Goal: Information Seeking & Learning: Check status

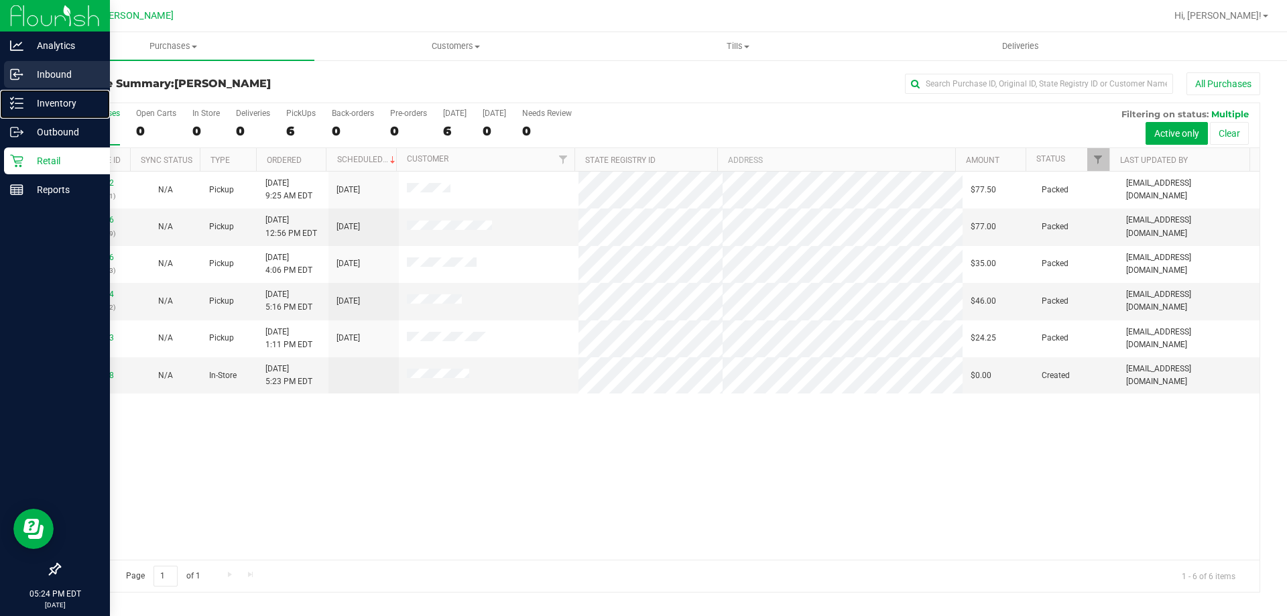
drag, startPoint x: 64, startPoint y: 95, endPoint x: 94, endPoint y: 86, distance: 31.4
click at [65, 94] on div "Inventory" at bounding box center [57, 103] width 106 height 27
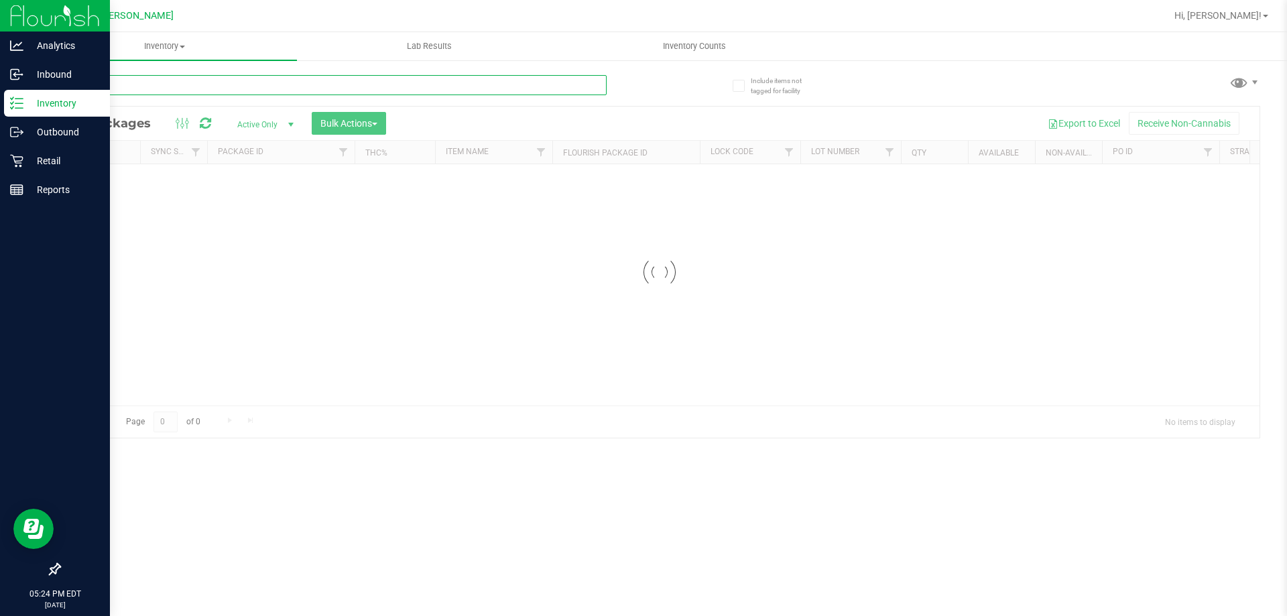
click at [152, 94] on input "text" at bounding box center [333, 85] width 548 height 20
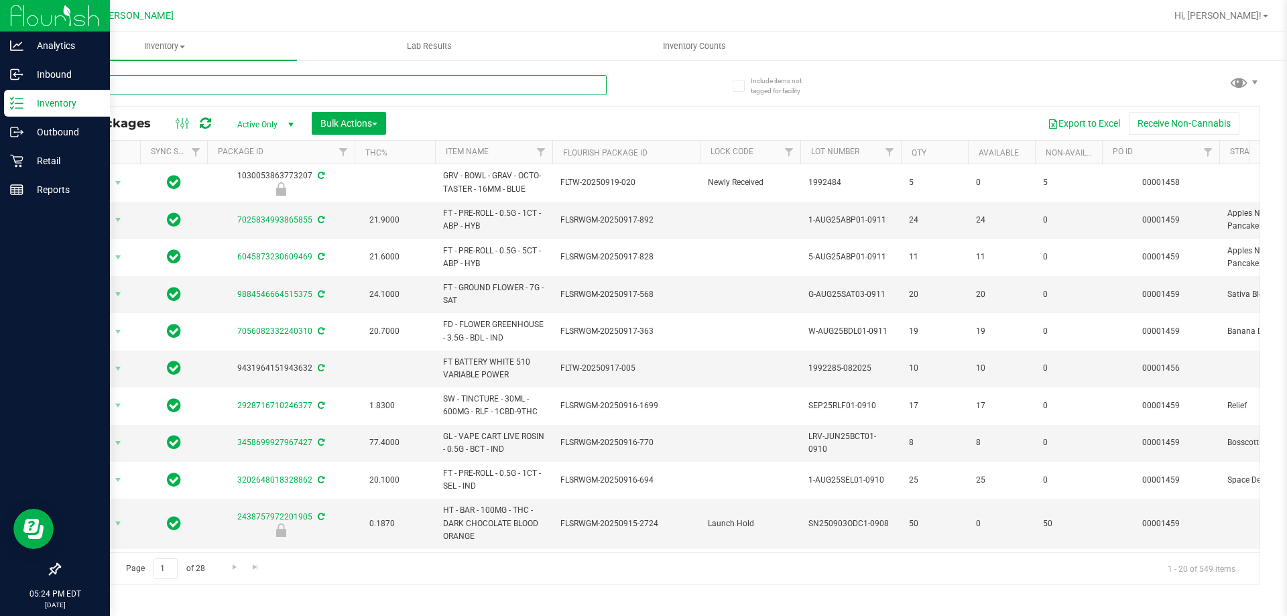
type input "grz"
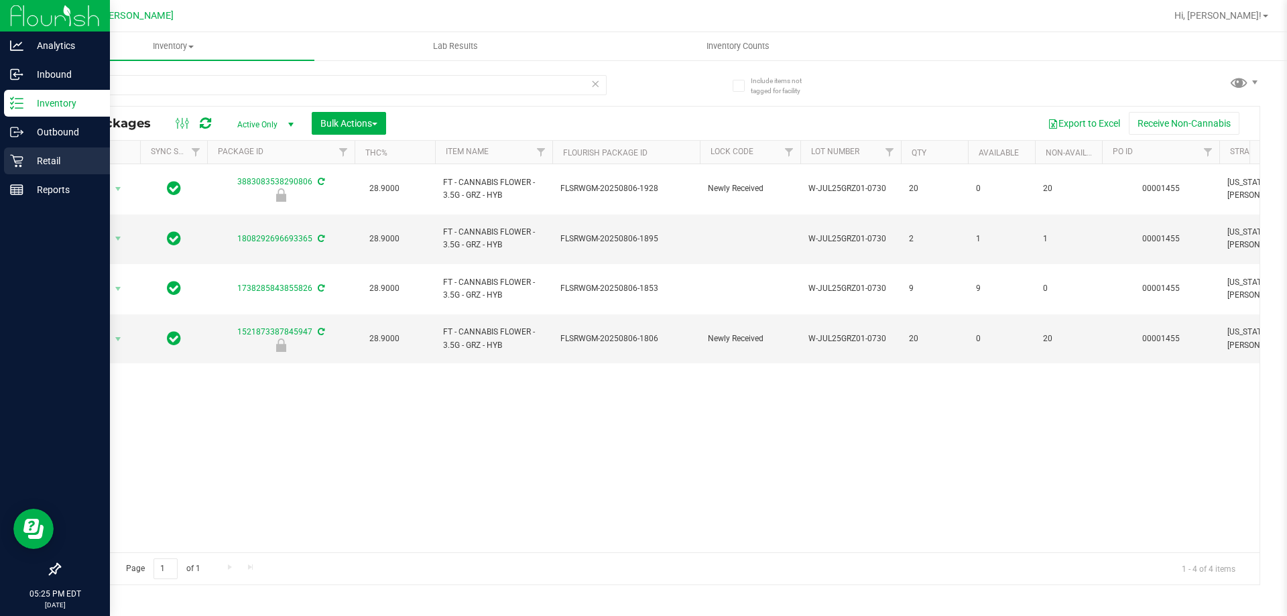
click at [38, 156] on p "Retail" at bounding box center [63, 161] width 80 height 16
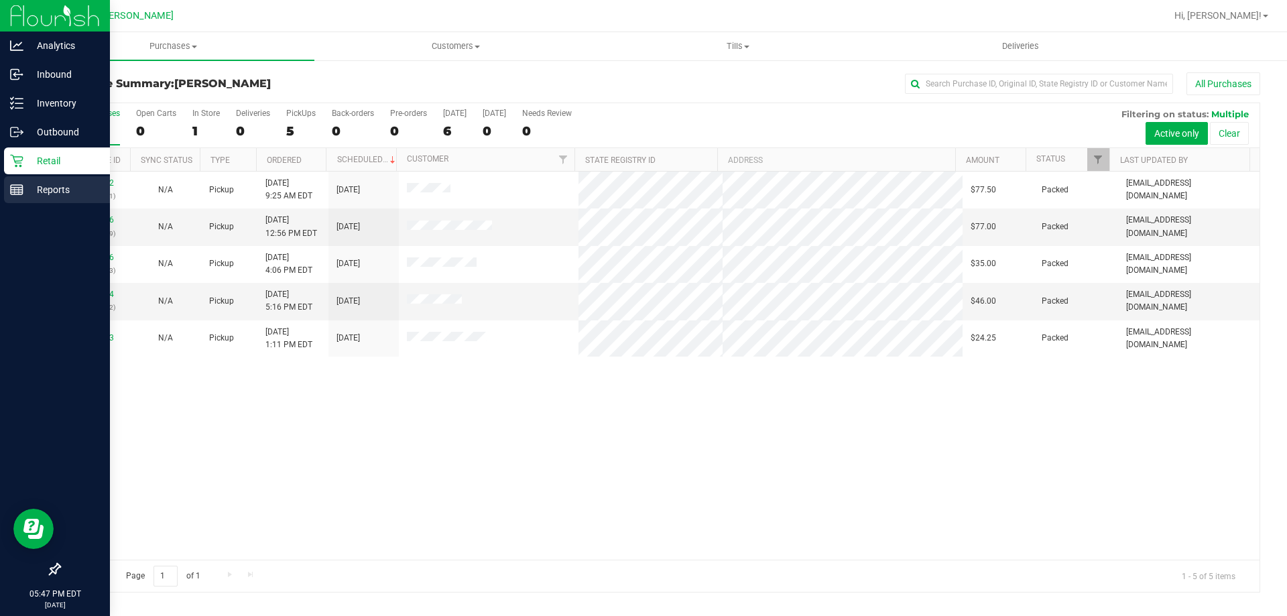
click at [56, 189] on p "Reports" at bounding box center [63, 190] width 80 height 16
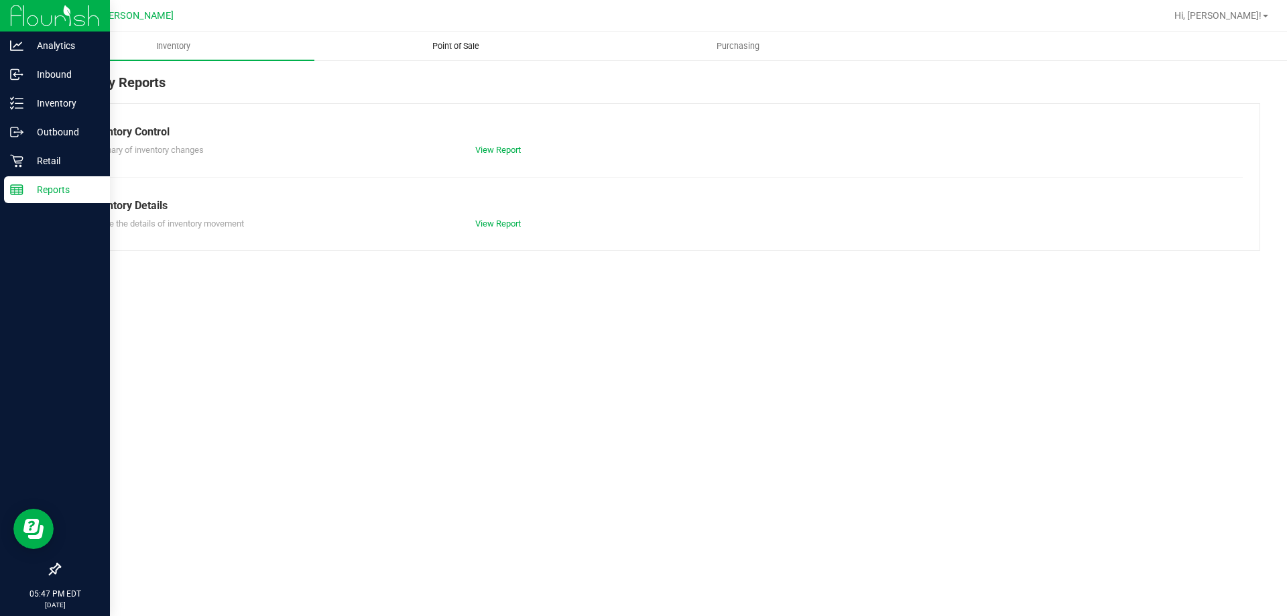
click at [471, 52] on uib-tab-heading "Point of Sale" at bounding box center [455, 46] width 281 height 27
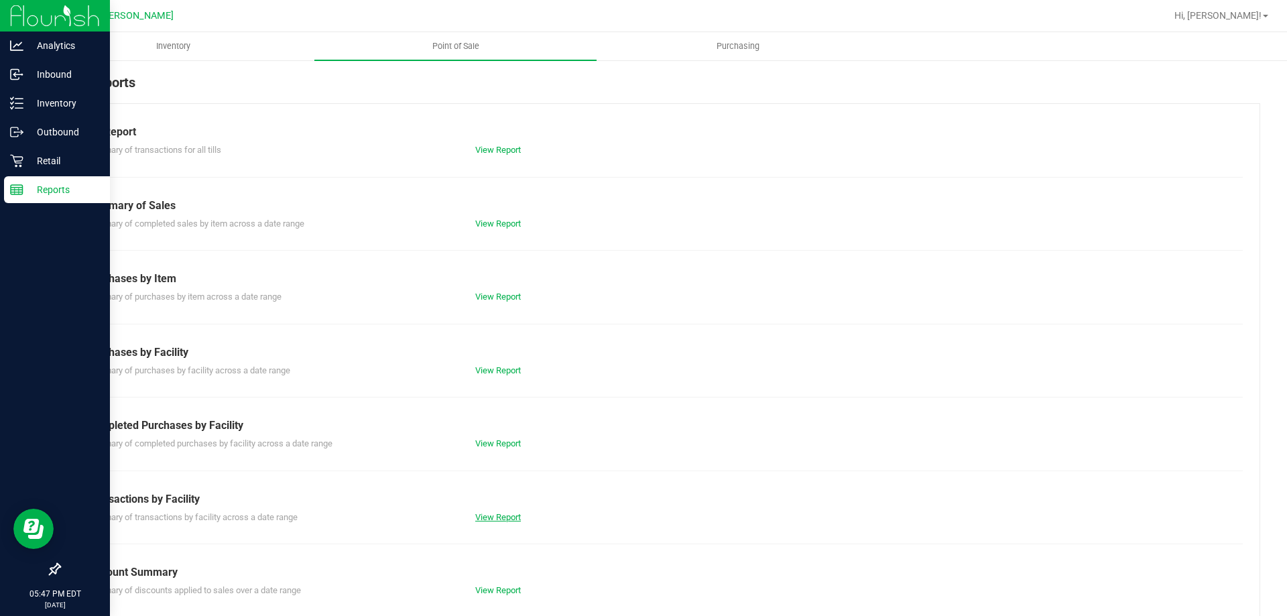
click at [501, 516] on link "View Report" at bounding box center [498, 517] width 46 height 10
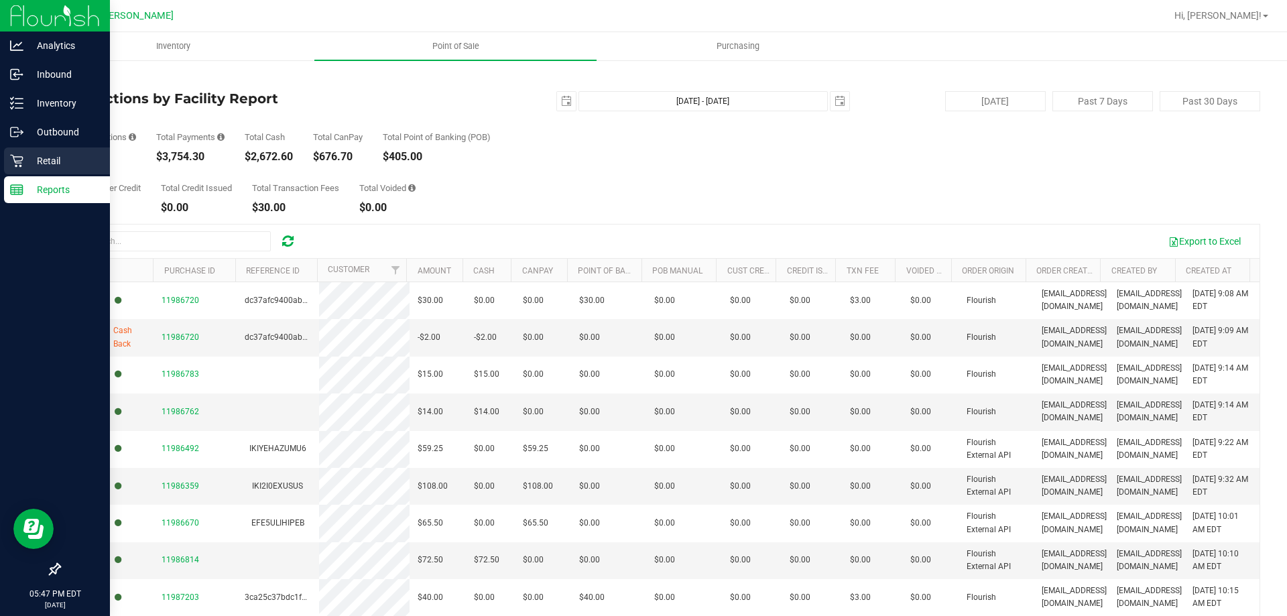
click at [48, 154] on p "Retail" at bounding box center [63, 161] width 80 height 16
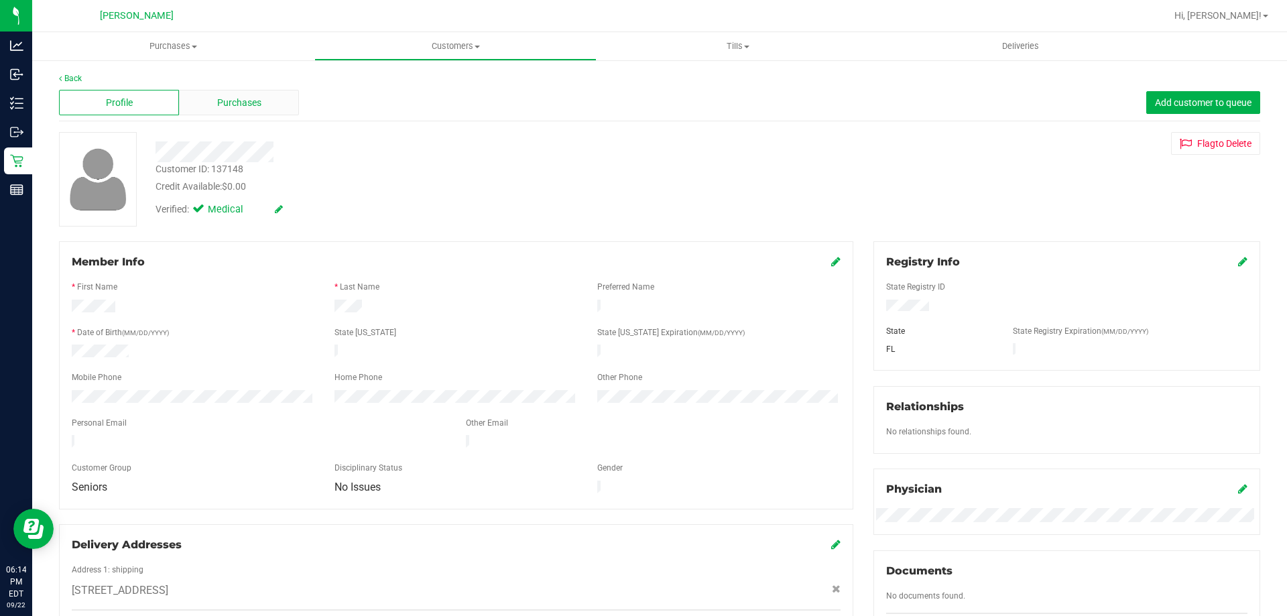
click at [233, 97] on span "Purchases" at bounding box center [239, 103] width 44 height 14
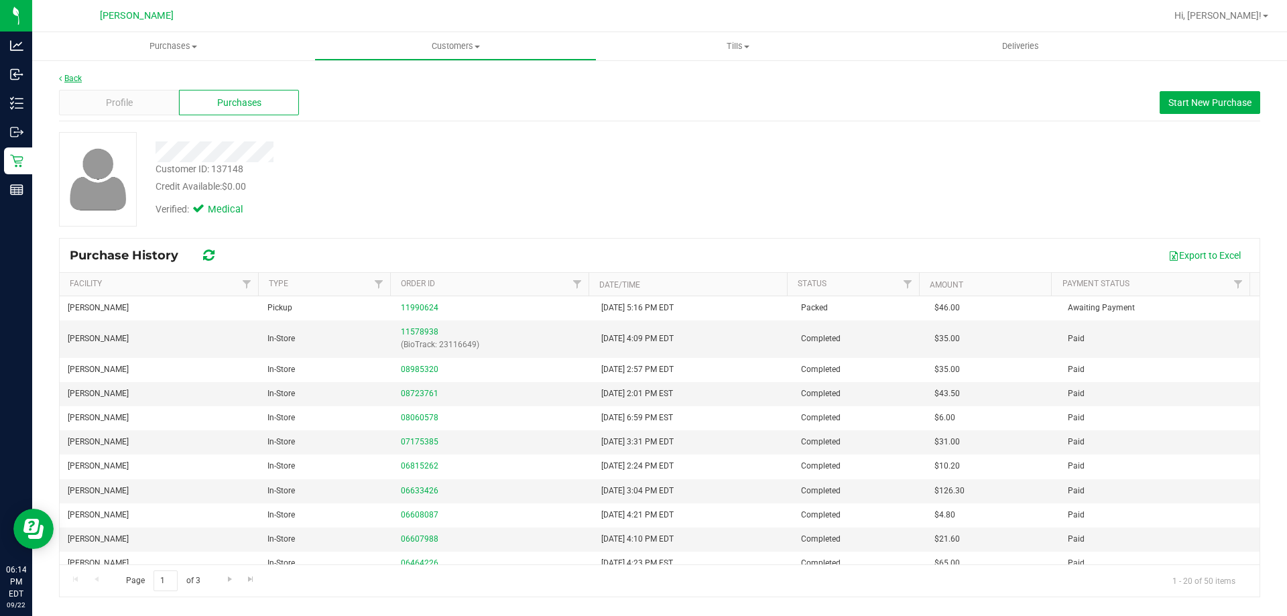
click at [78, 78] on link "Back" at bounding box center [70, 78] width 23 height 9
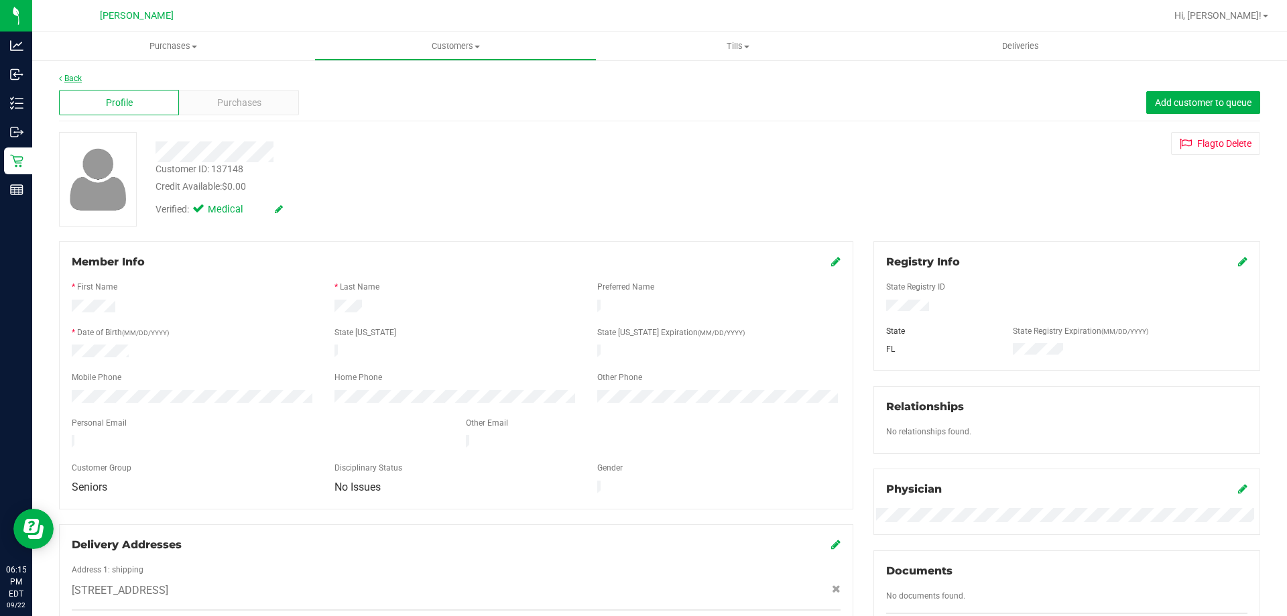
click at [81, 74] on link "Back" at bounding box center [70, 78] width 23 height 9
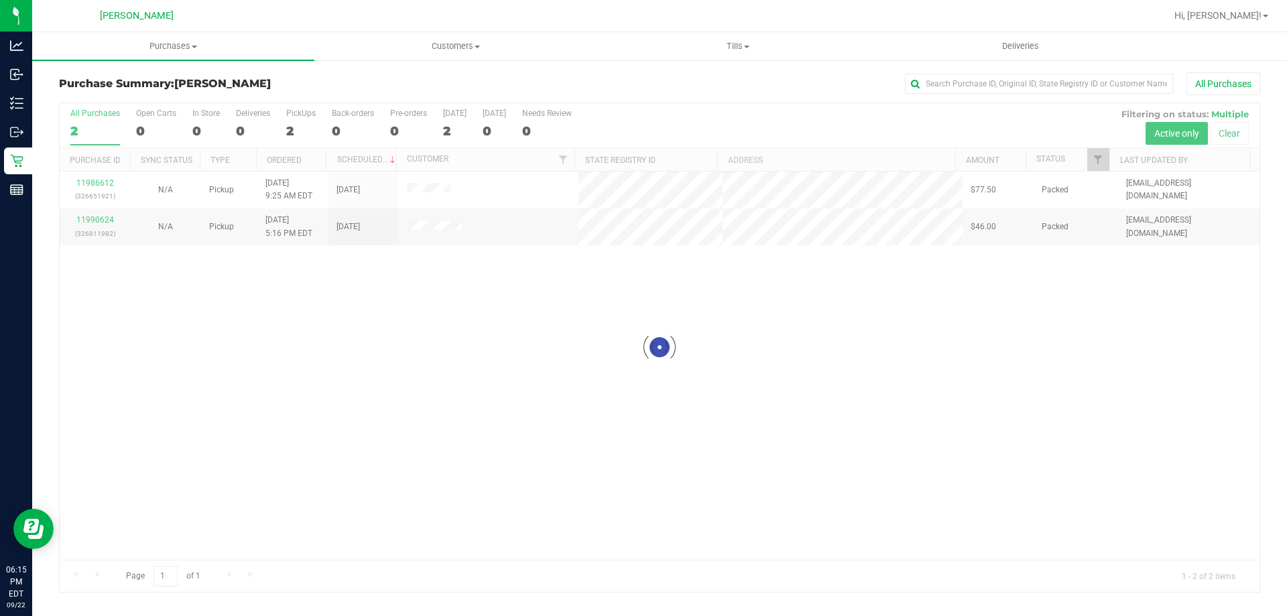
click at [427, 185] on div at bounding box center [660, 347] width 1200 height 489
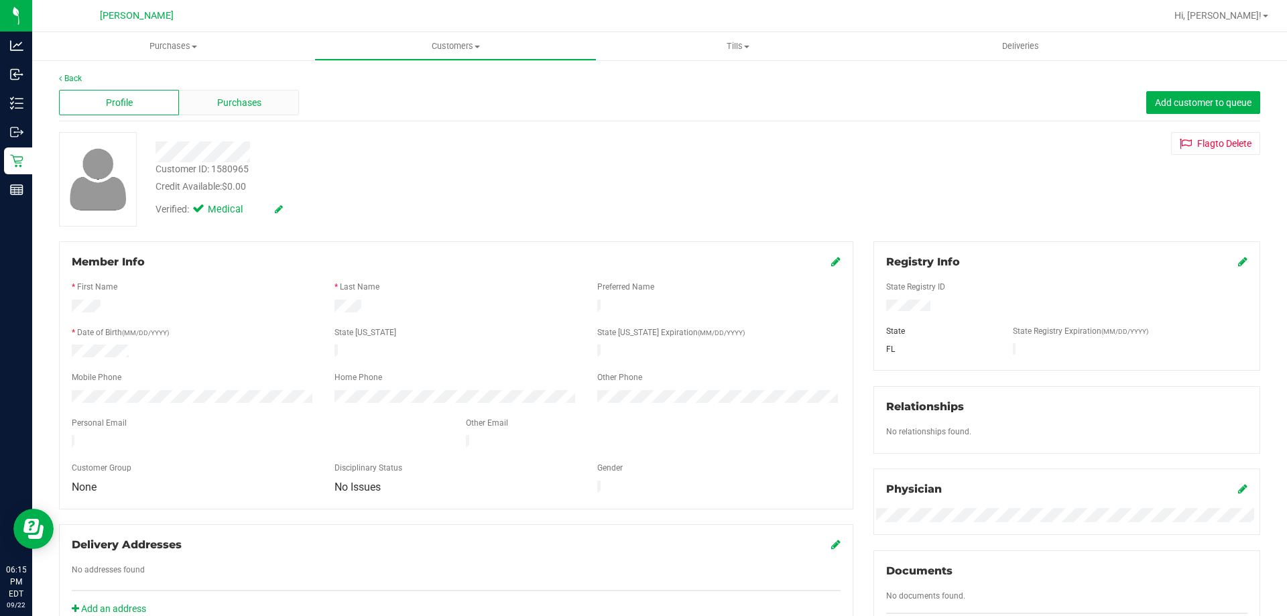
click at [242, 111] on div "Purchases" at bounding box center [239, 102] width 120 height 25
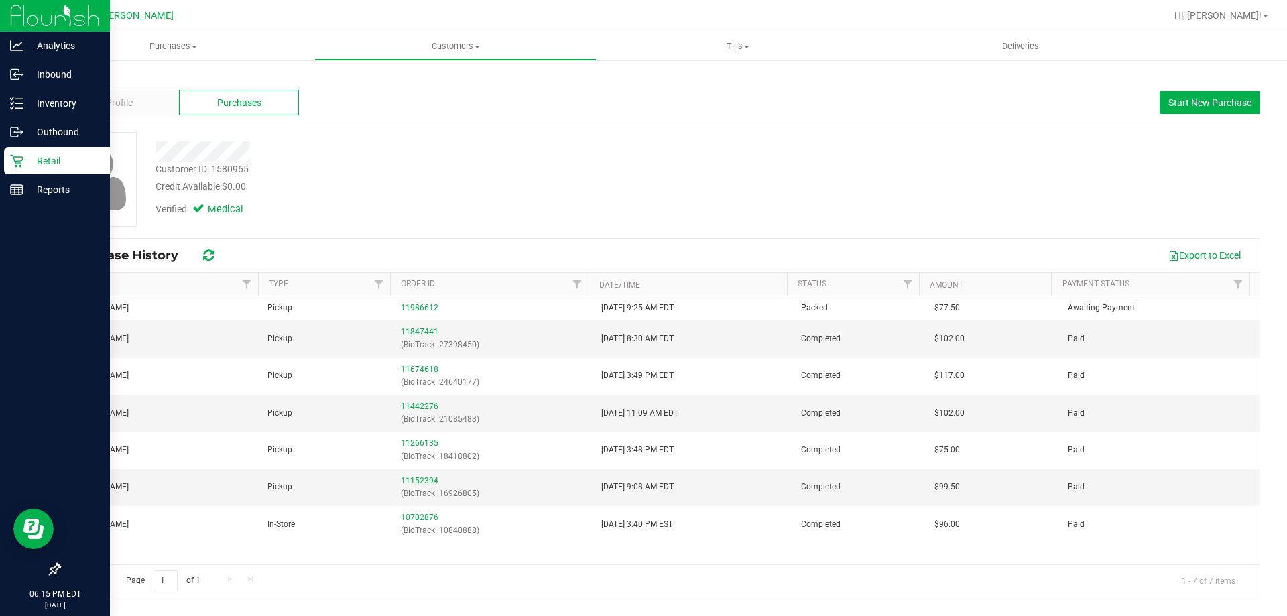
drag, startPoint x: 39, startPoint y: 158, endPoint x: 13, endPoint y: 155, distance: 26.4
click at [32, 158] on div "Analytics Inbound Inventory Outbound Retail Reports 06:15 PM EDT [DATE] 09/22 […" at bounding box center [643, 308] width 1287 height 616
click at [36, 147] on div "Retail" at bounding box center [57, 160] width 106 height 27
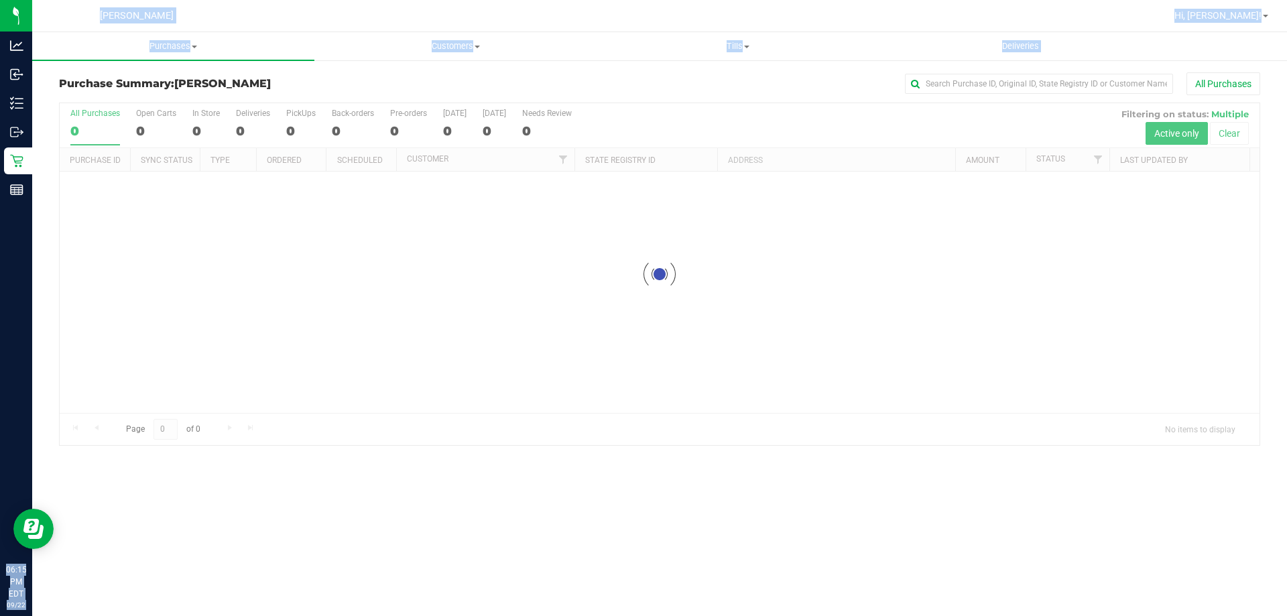
click at [156, 168] on div at bounding box center [660, 274] width 1200 height 342
click at [147, 188] on div at bounding box center [660, 274] width 1200 height 342
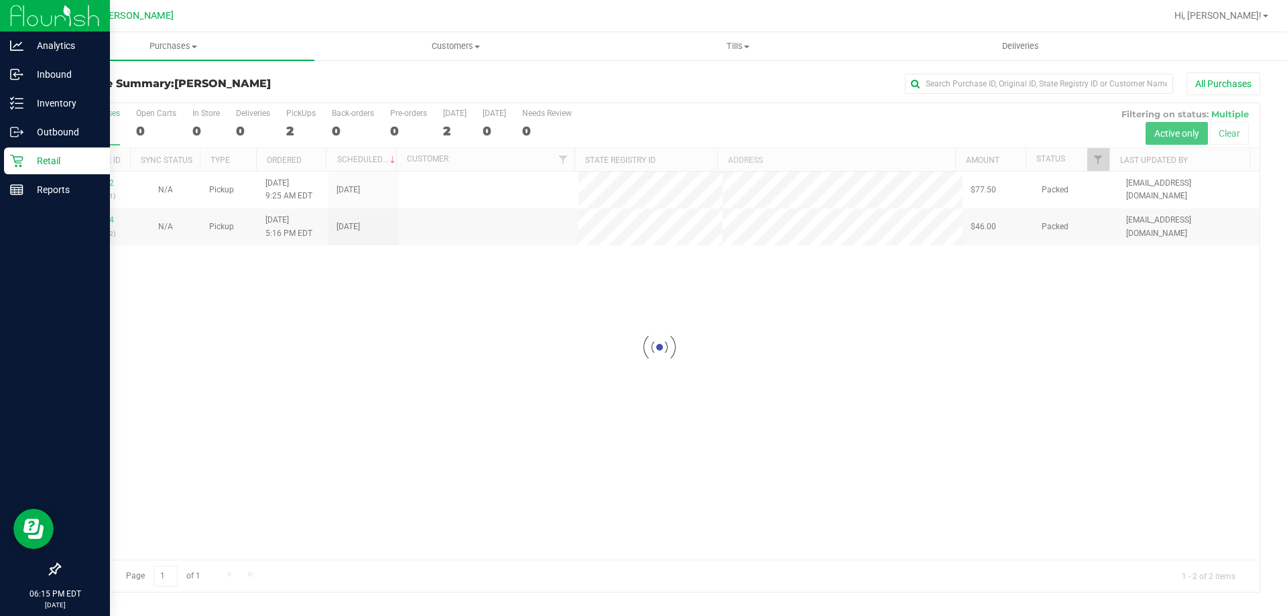
click at [42, 159] on p "Retail" at bounding box center [63, 161] width 80 height 16
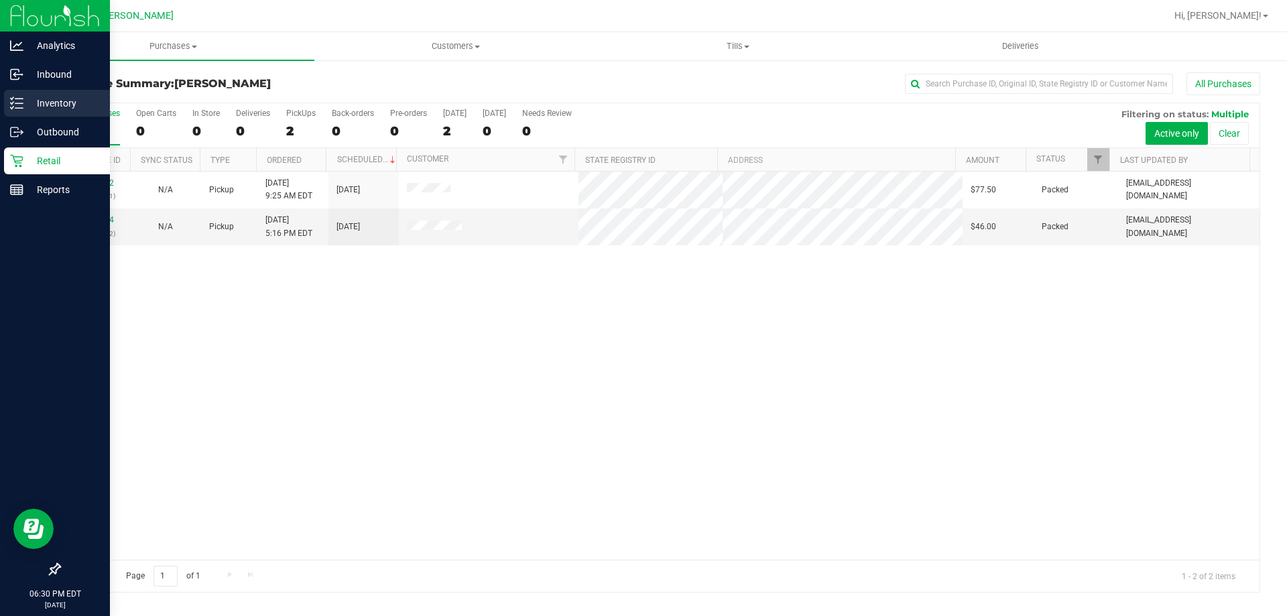
click at [65, 91] on div "Inventory" at bounding box center [57, 103] width 106 height 27
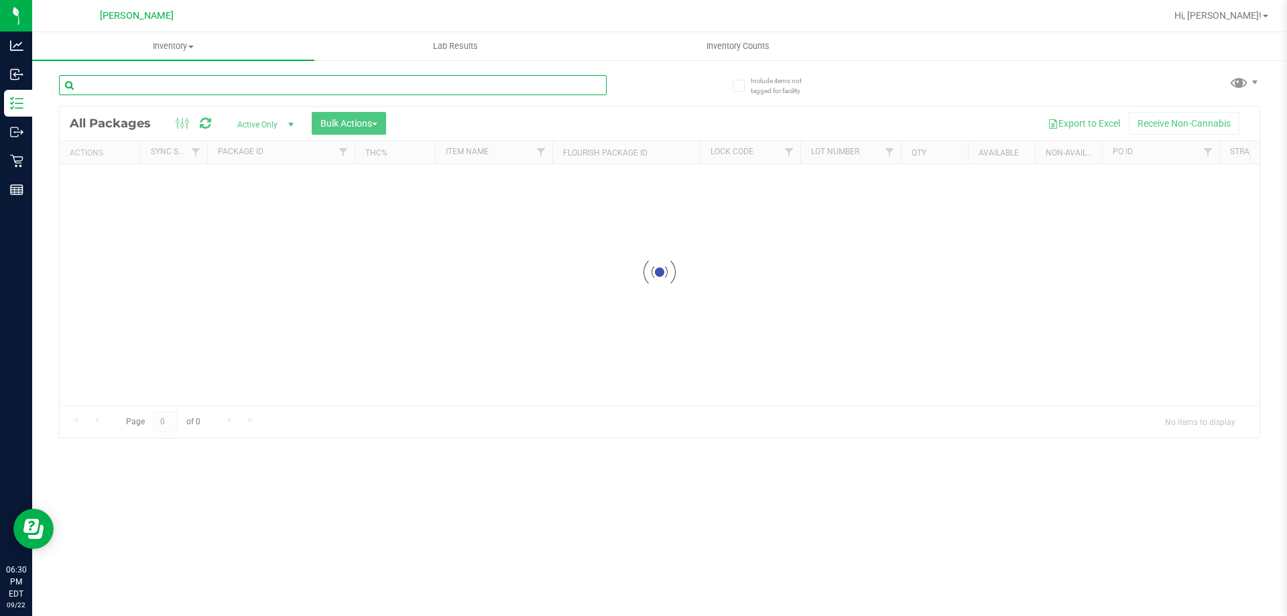
click at [210, 82] on input "text" at bounding box center [333, 85] width 548 height 20
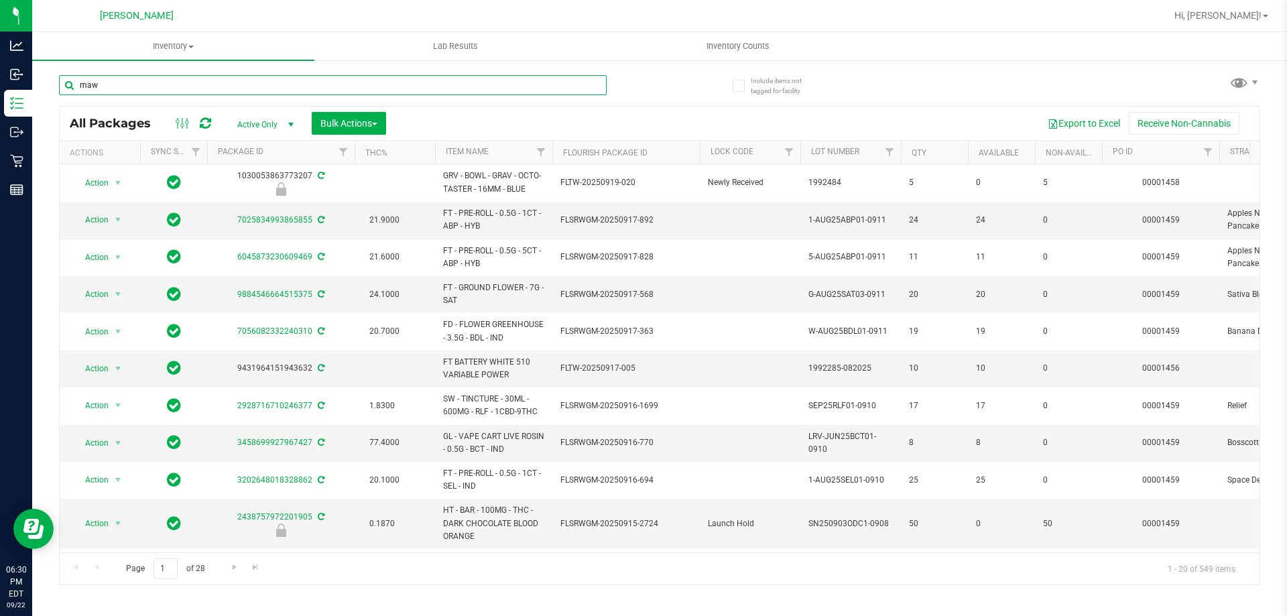
type input "maw"
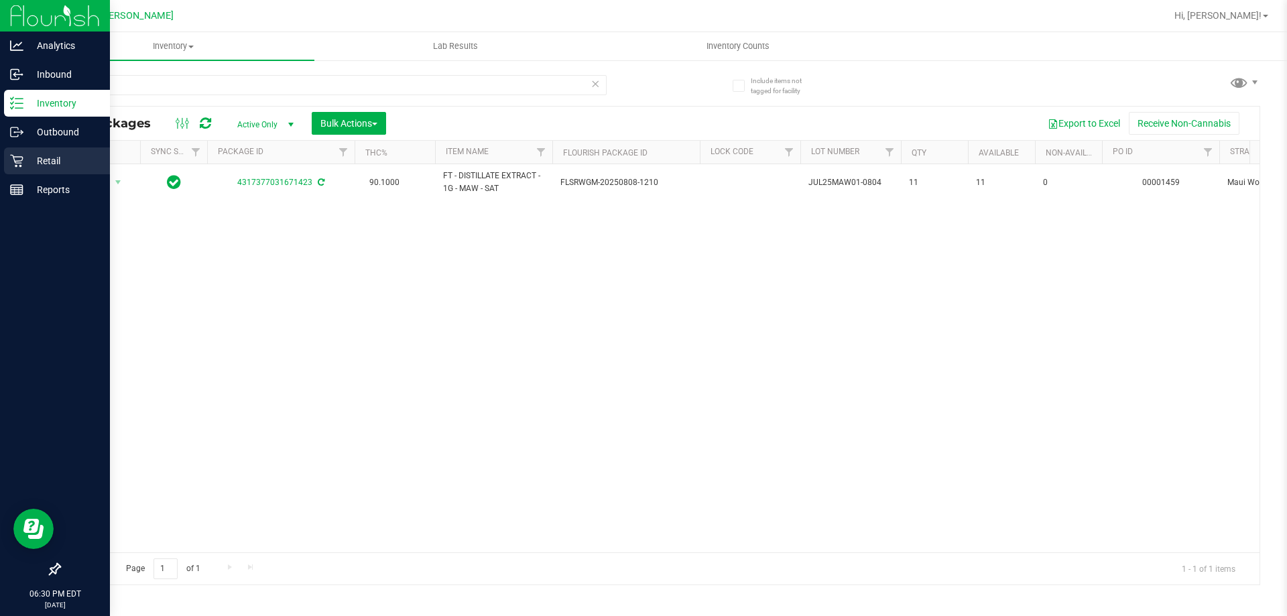
click at [34, 152] on div "Retail" at bounding box center [57, 160] width 106 height 27
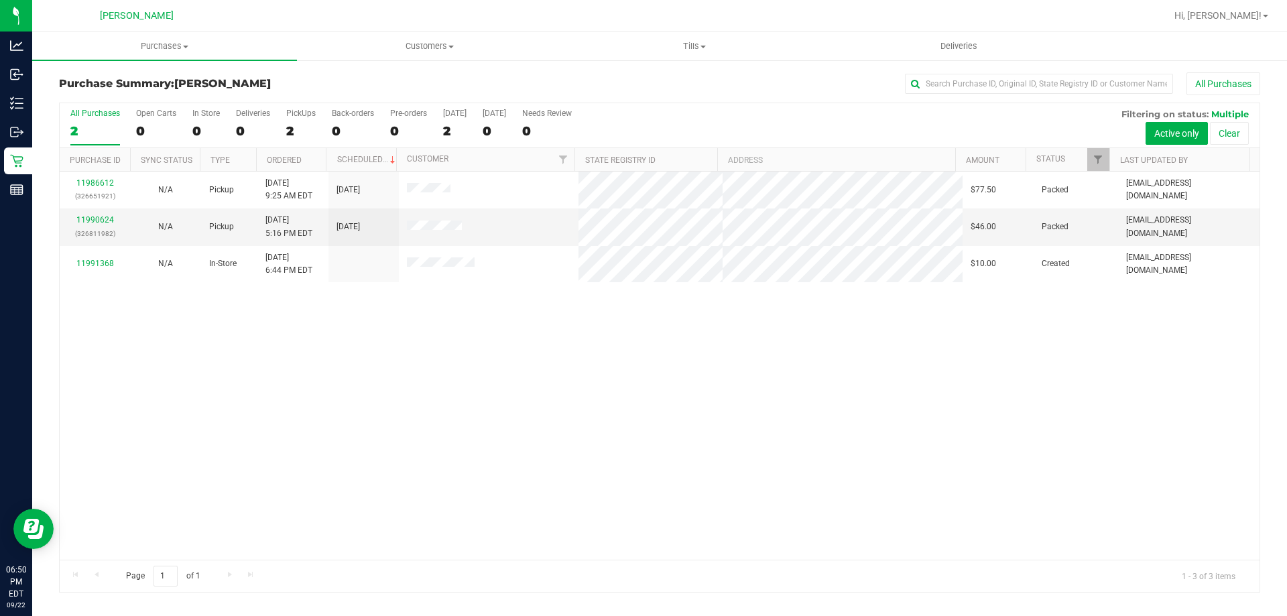
click at [930, 418] on div "11986612 (326651921) N/A Pickup [DATE] 9:25 AM EDT 9/22/2025 $77.50 Packed [EMA…" at bounding box center [660, 366] width 1200 height 388
click at [296, 116] on div "PickUps" at bounding box center [300, 113] width 29 height 9
click at [0, 0] on input "PickUps 2" at bounding box center [0, 0] width 0 height 0
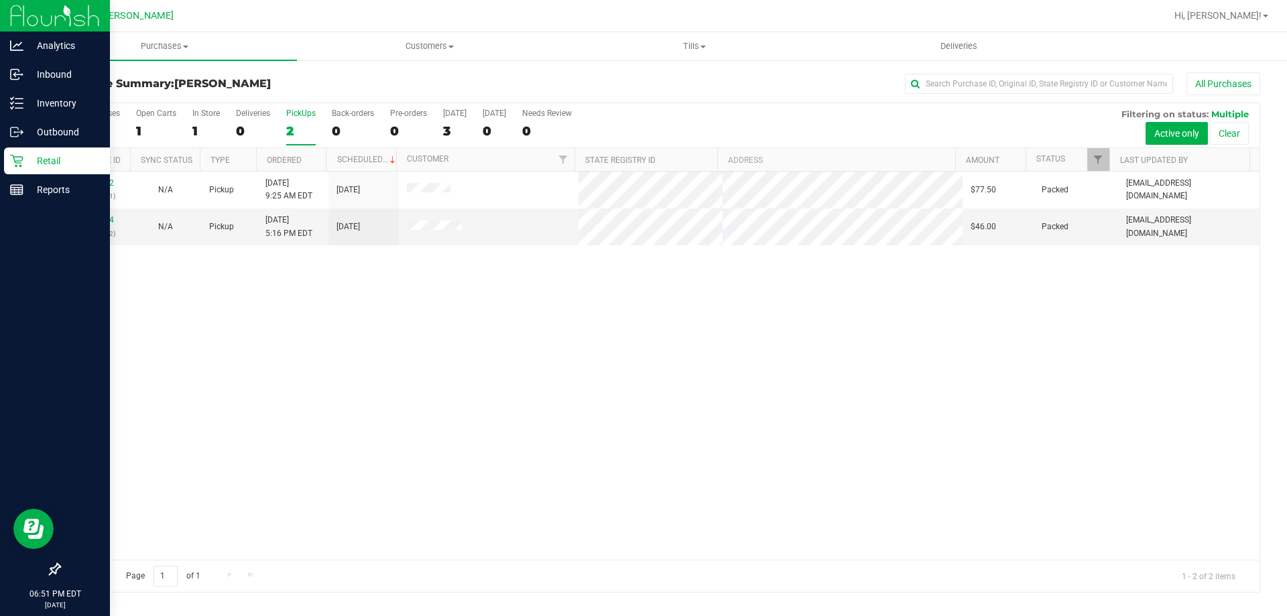
click at [38, 152] on div "Retail" at bounding box center [57, 160] width 106 height 27
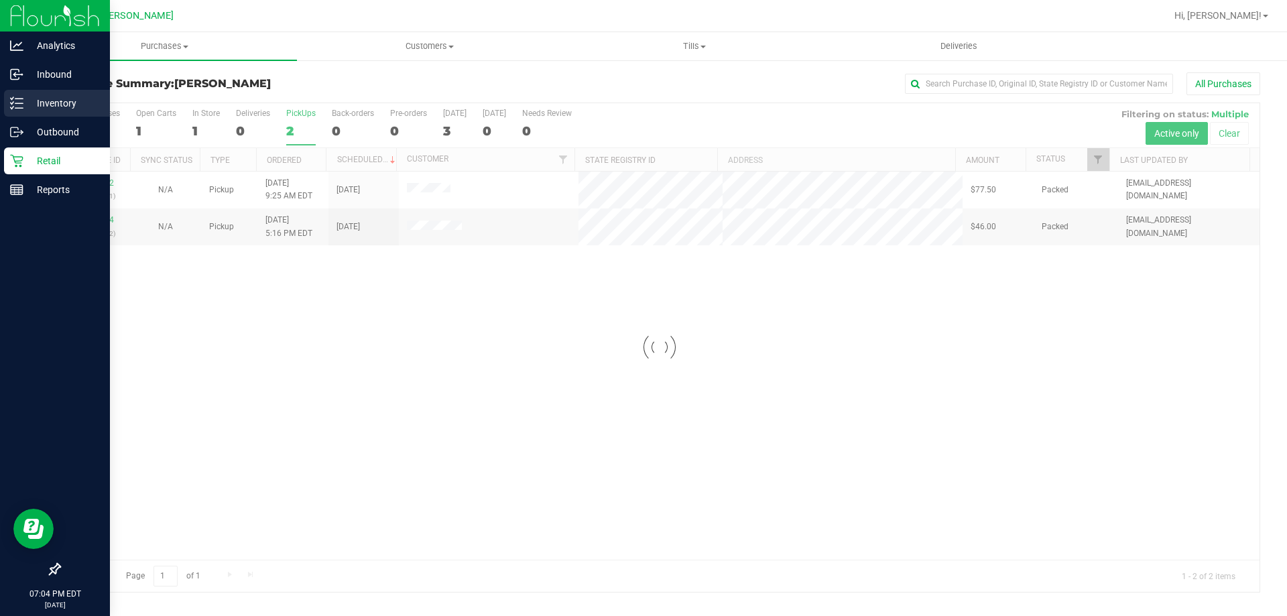
click at [58, 101] on p "Inventory" at bounding box center [63, 103] width 80 height 16
click at [36, 103] on p "Inventory" at bounding box center [63, 103] width 80 height 16
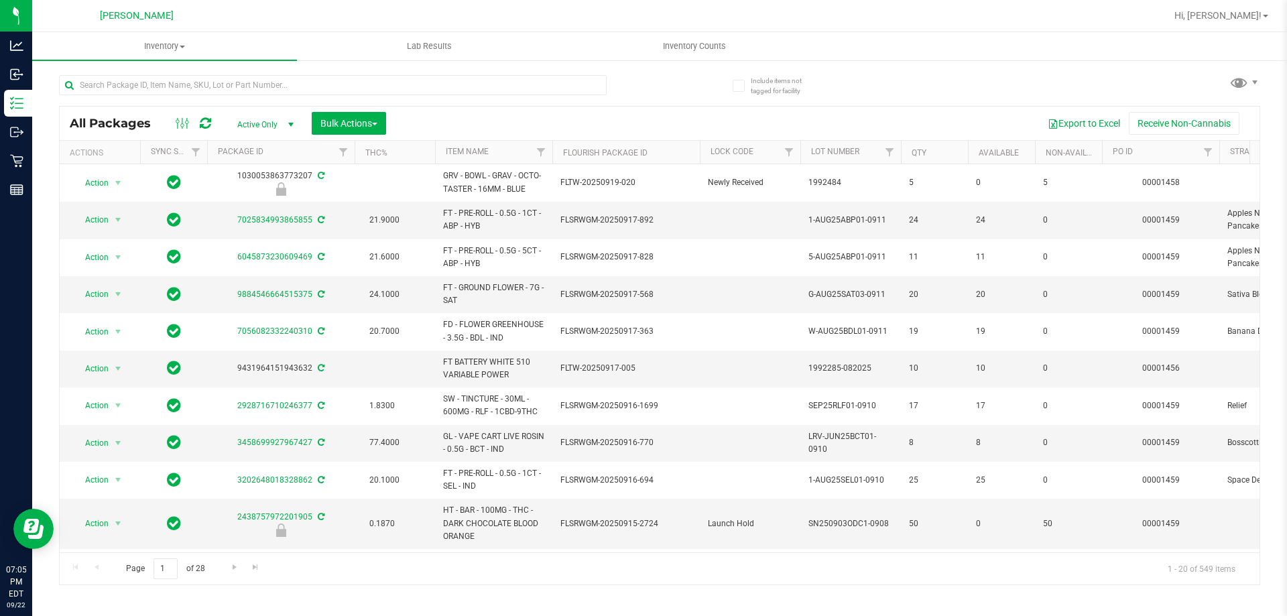
click at [469, 146] on th "Item Name" at bounding box center [493, 152] width 117 height 23
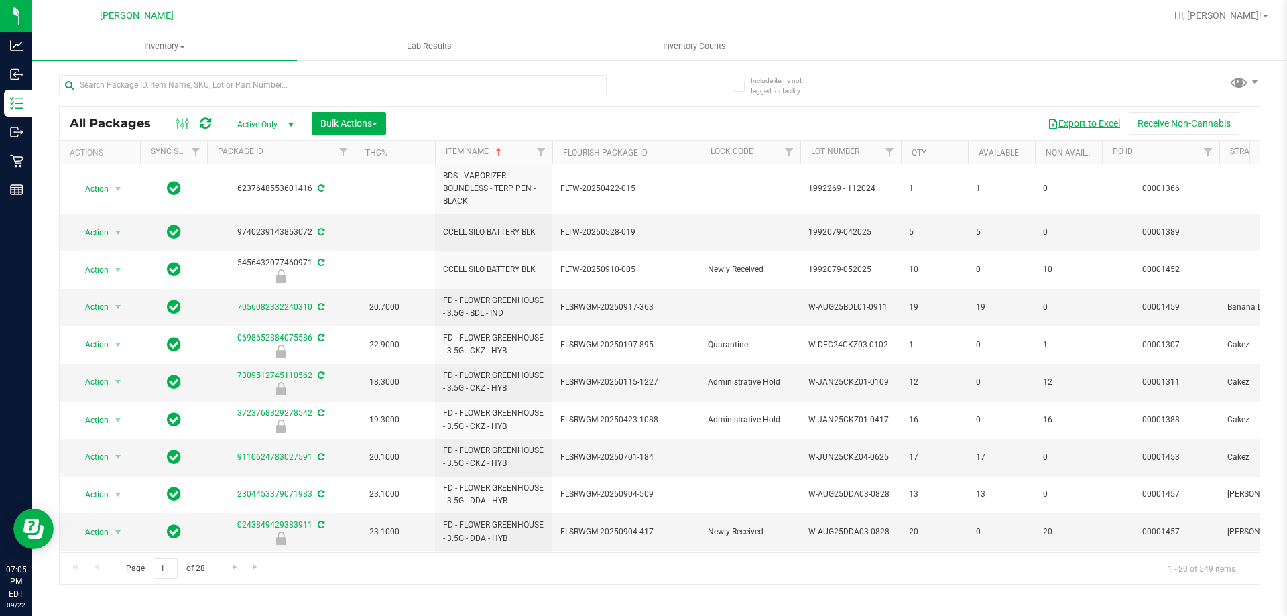
click at [1085, 123] on button "Export to Excel" at bounding box center [1084, 123] width 90 height 23
click at [1086, 121] on button "Export to Excel" at bounding box center [1084, 123] width 90 height 23
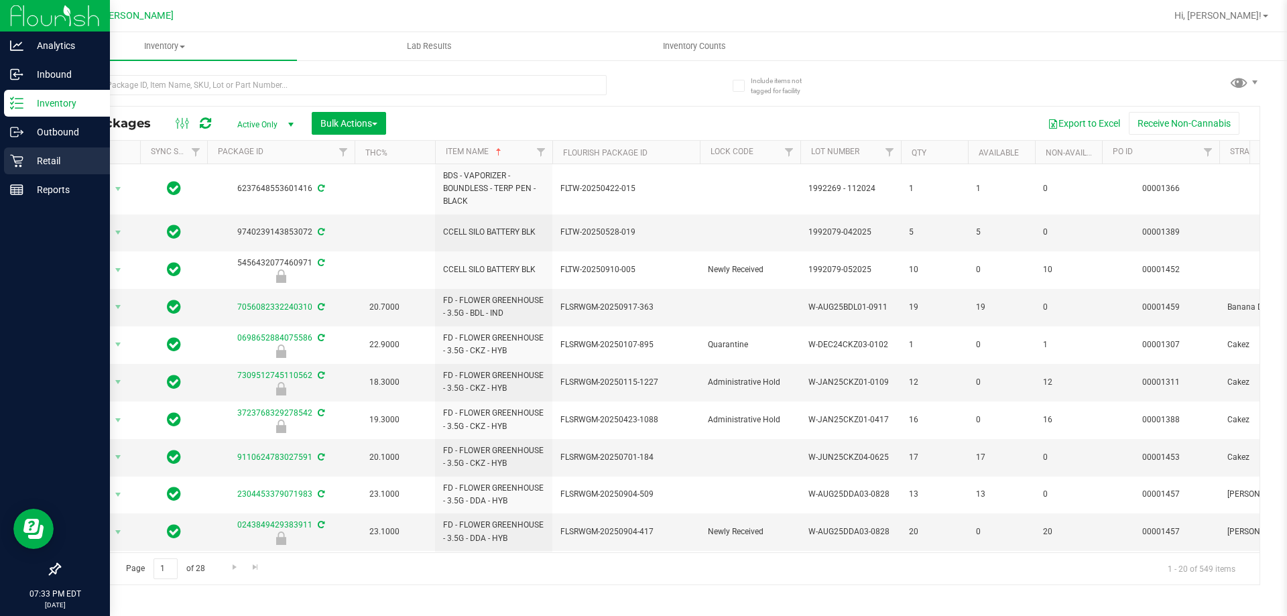
click at [72, 165] on p "Retail" at bounding box center [63, 161] width 80 height 16
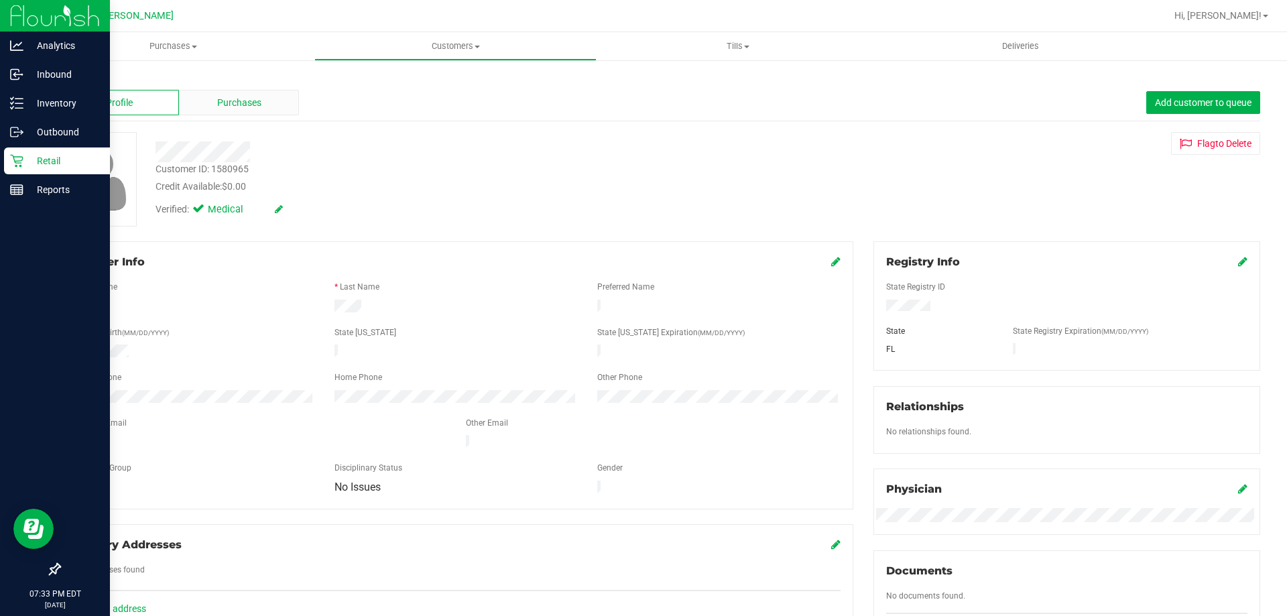
click at [255, 92] on div "Purchases" at bounding box center [239, 102] width 120 height 25
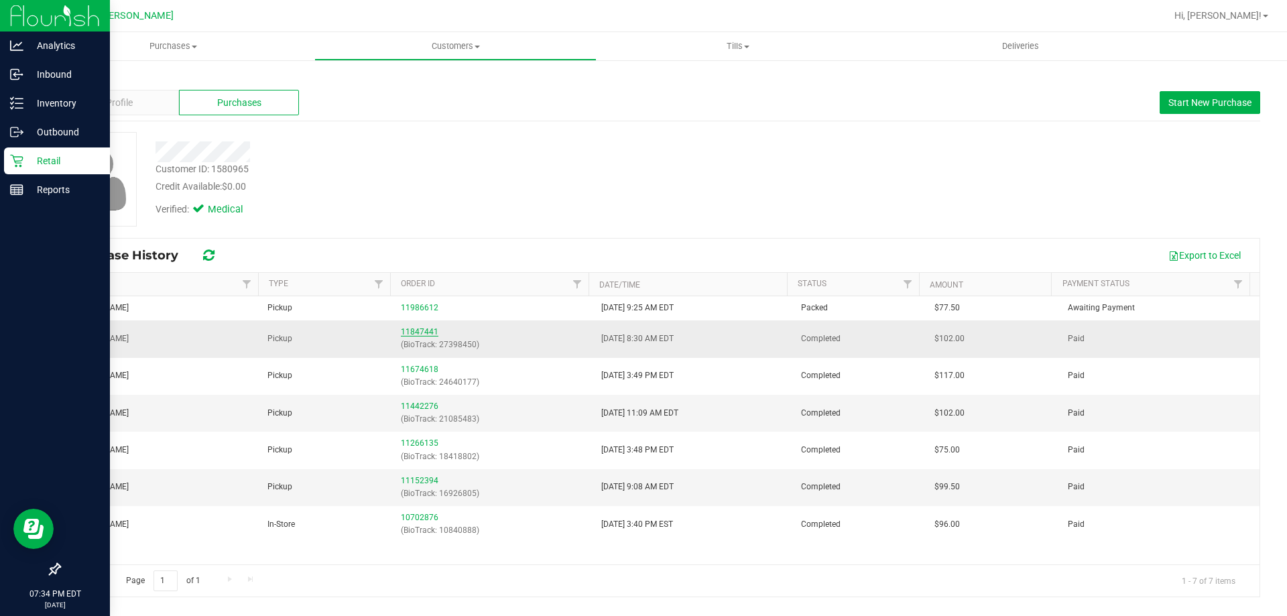
click at [427, 332] on link "11847441" at bounding box center [420, 331] width 38 height 9
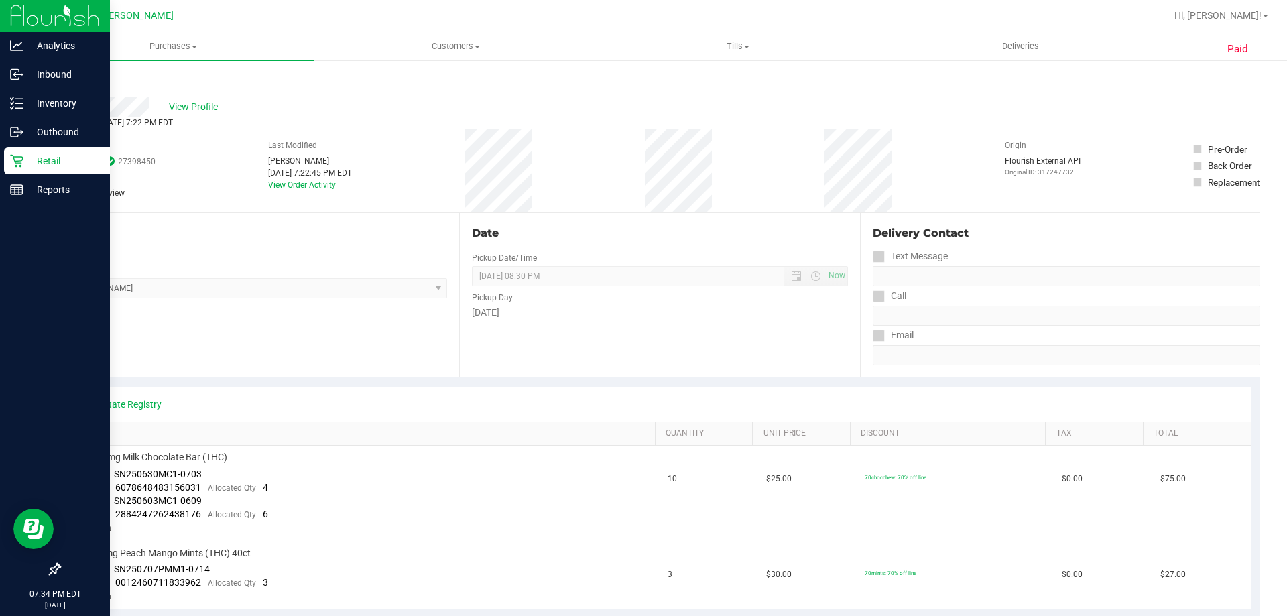
click at [42, 158] on p "Retail" at bounding box center [63, 161] width 80 height 16
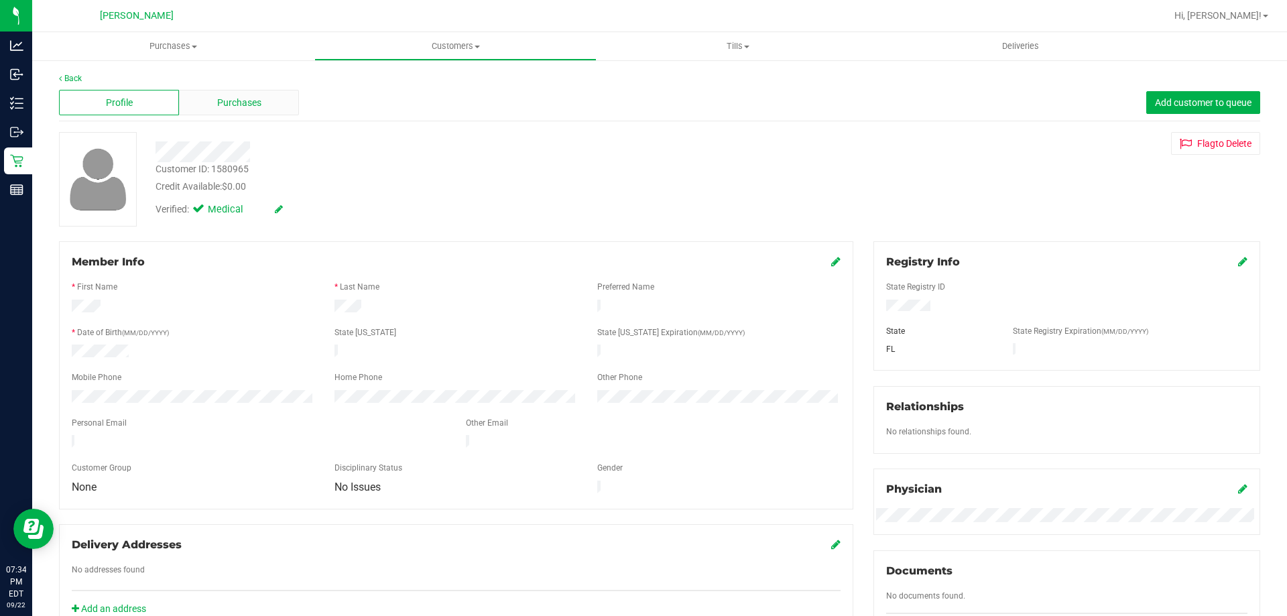
click at [210, 99] on div "Purchases" at bounding box center [239, 102] width 120 height 25
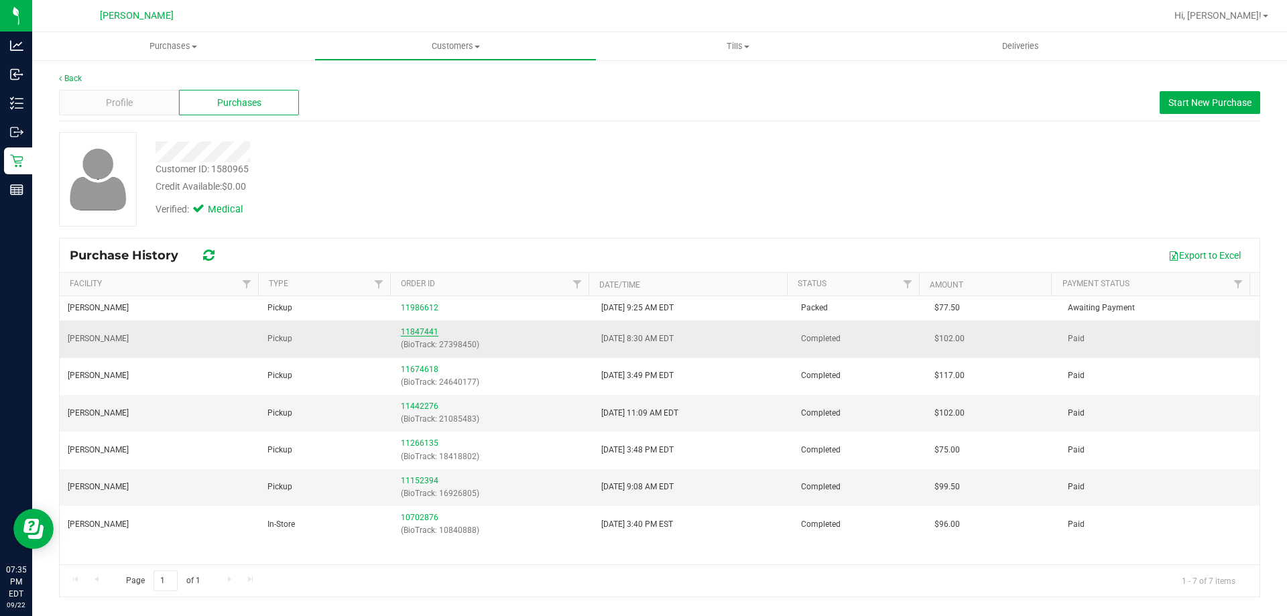
click at [426, 328] on link "11847441" at bounding box center [420, 331] width 38 height 9
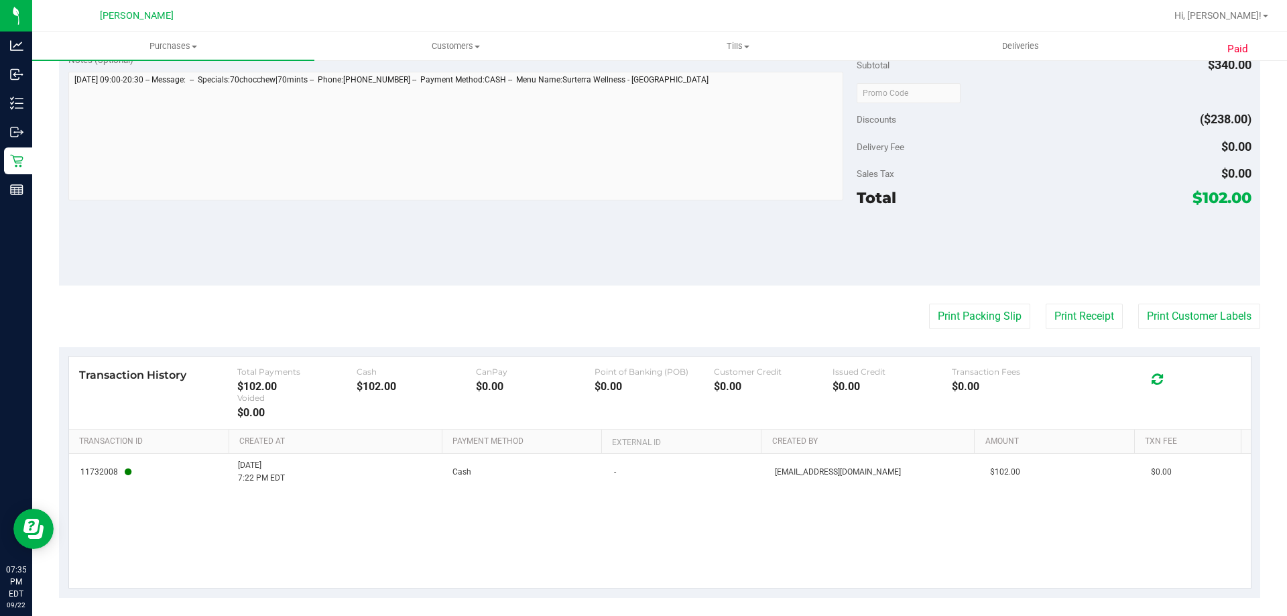
scroll to position [583, 0]
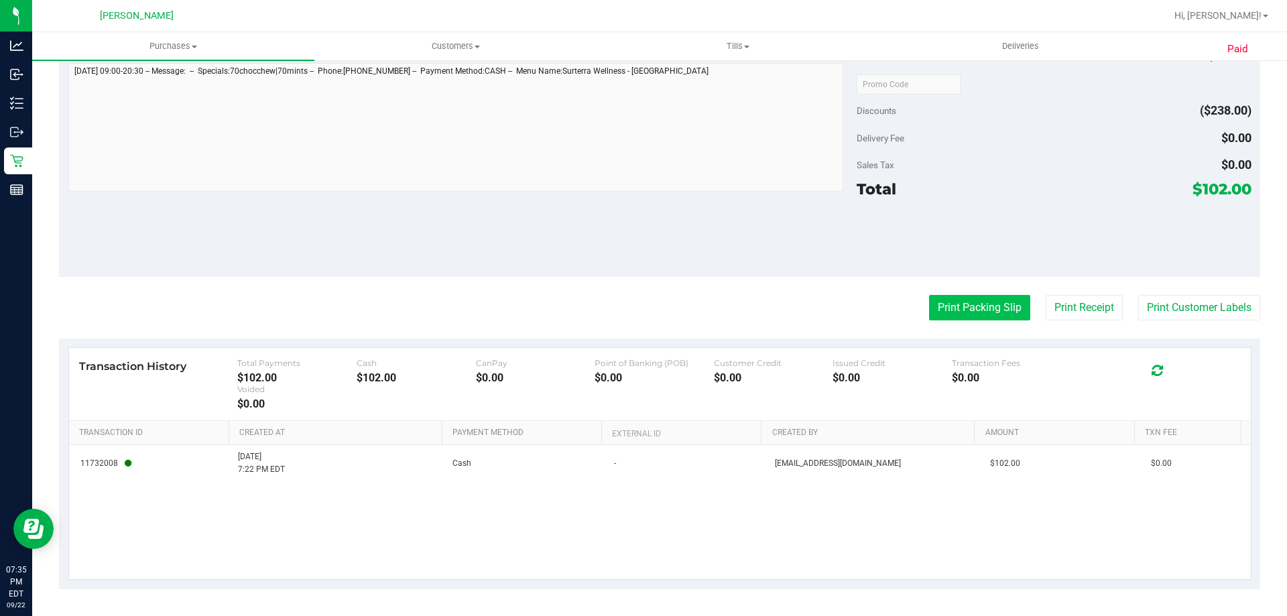
click at [966, 305] on button "Print Packing Slip" at bounding box center [979, 307] width 101 height 25
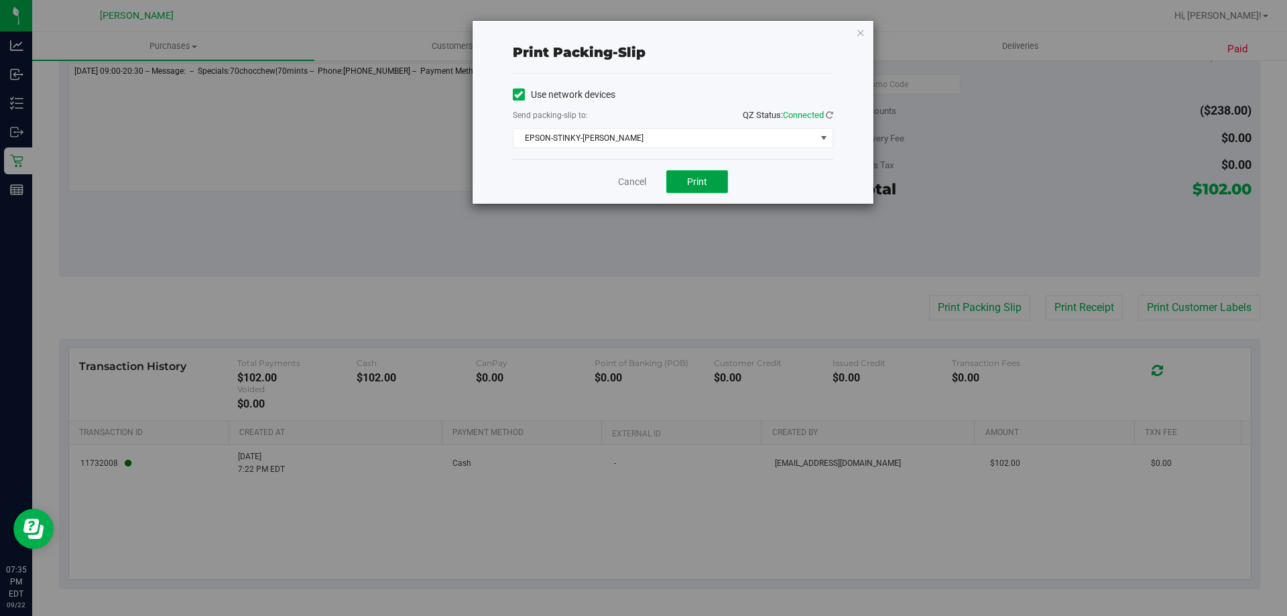
click at [690, 183] on span "Print" at bounding box center [697, 181] width 20 height 11
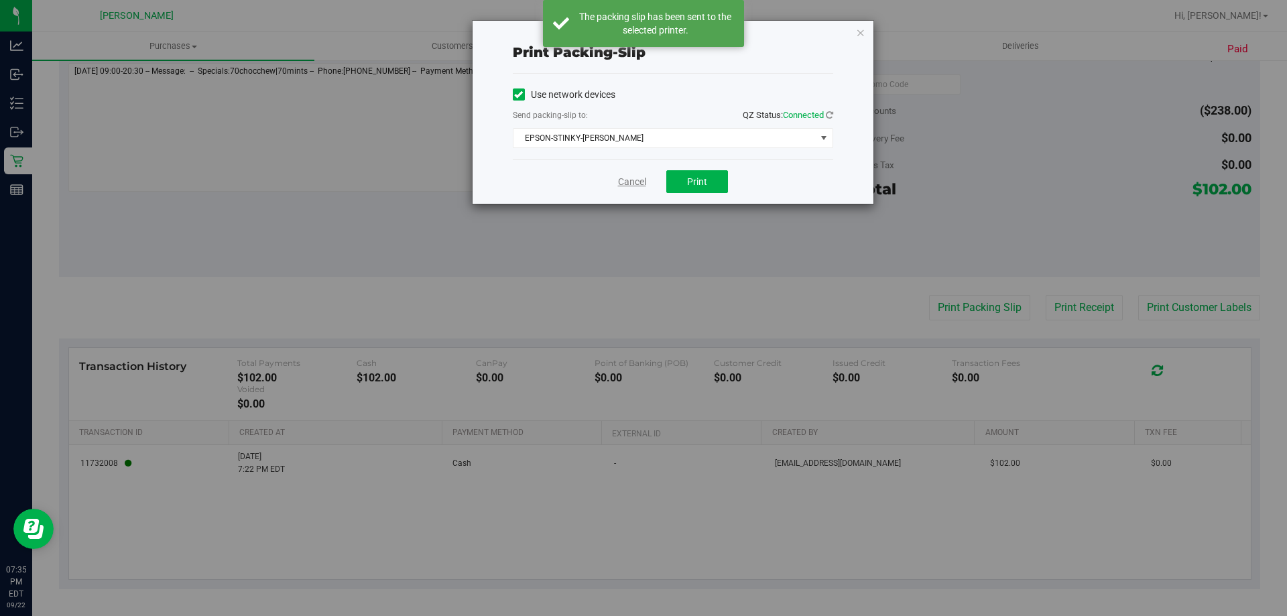
click at [629, 178] on link "Cancel" at bounding box center [632, 182] width 28 height 14
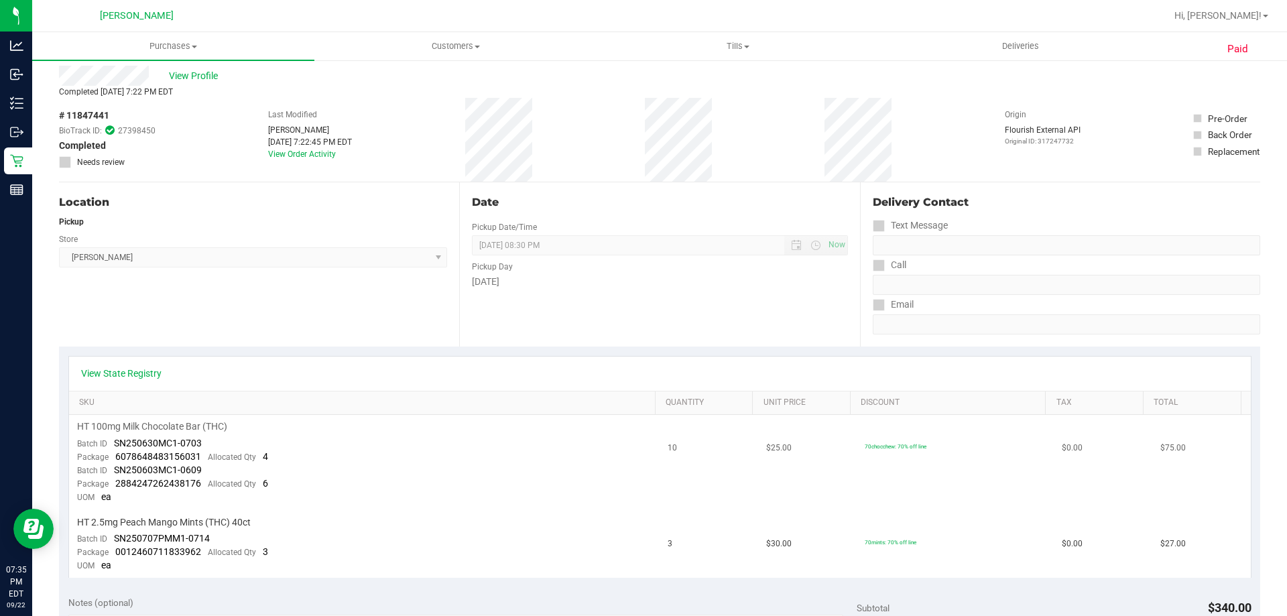
scroll to position [0, 0]
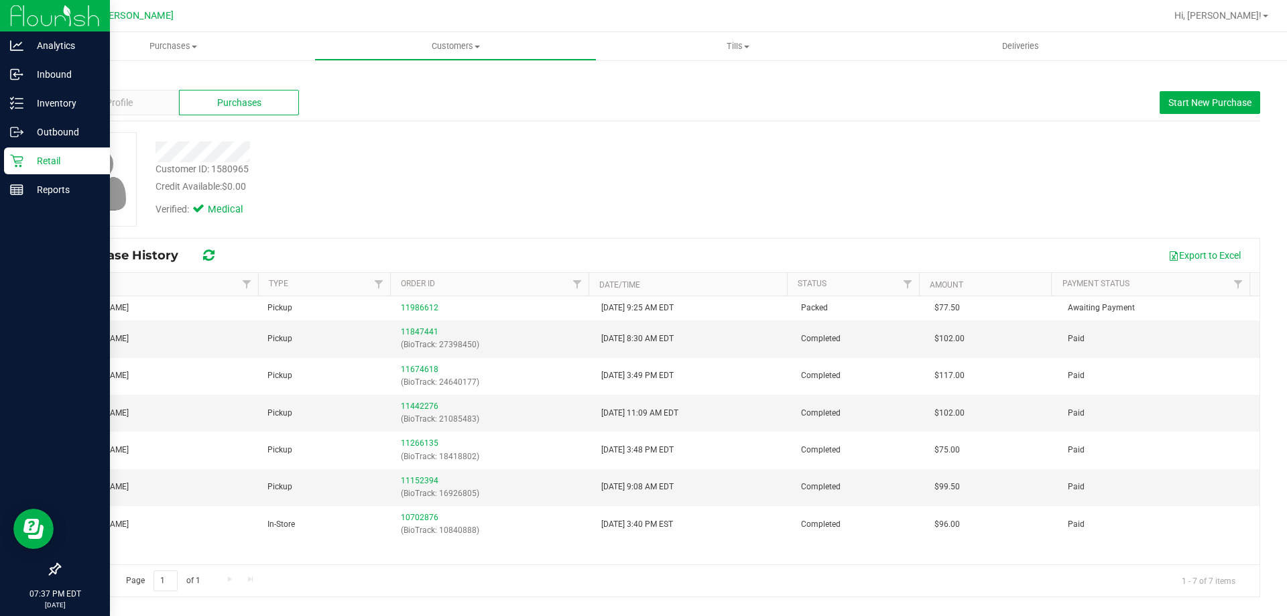
click at [58, 151] on div "Retail" at bounding box center [57, 160] width 106 height 27
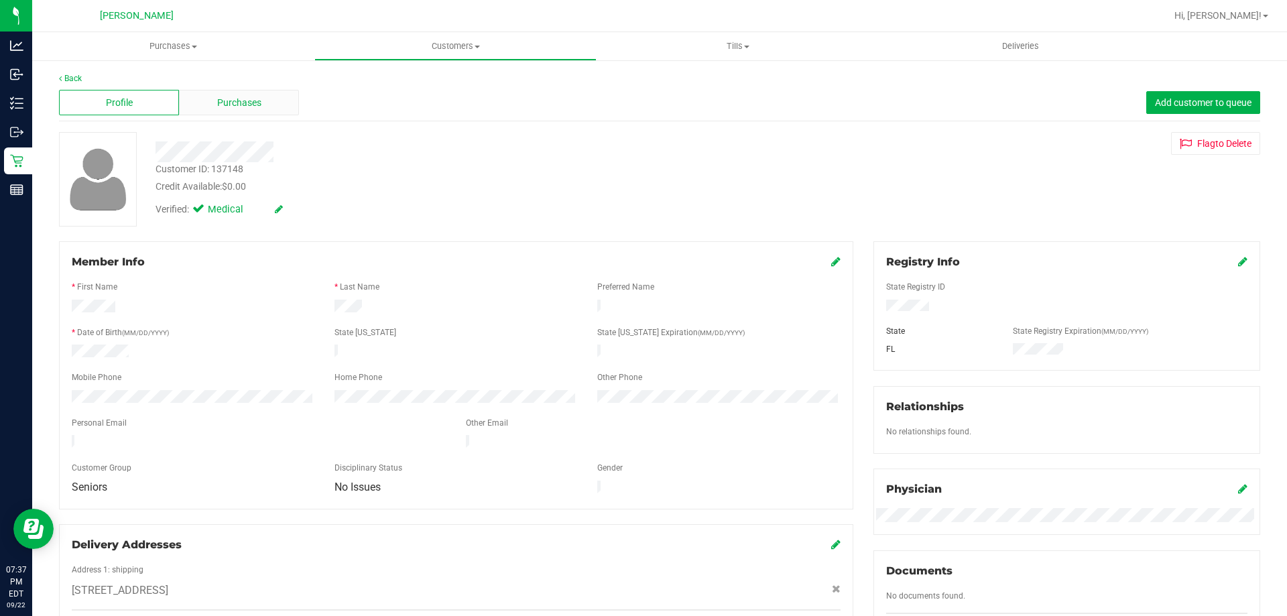
click at [276, 97] on div "Purchases" at bounding box center [239, 102] width 120 height 25
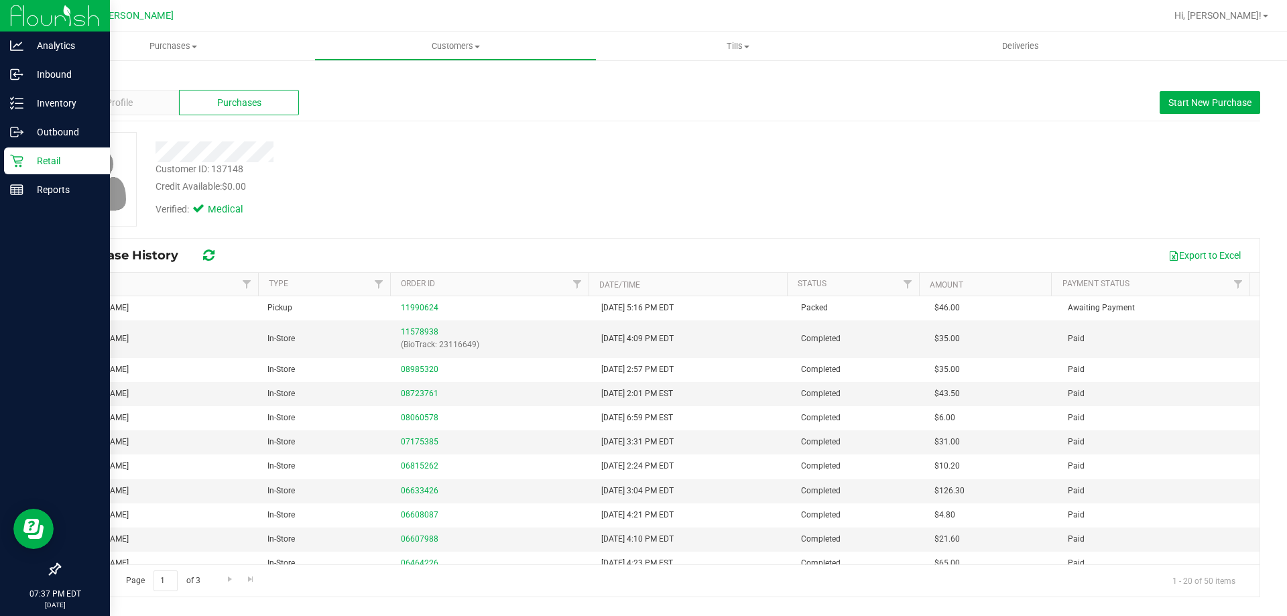
click at [32, 158] on p "Retail" at bounding box center [63, 161] width 80 height 16
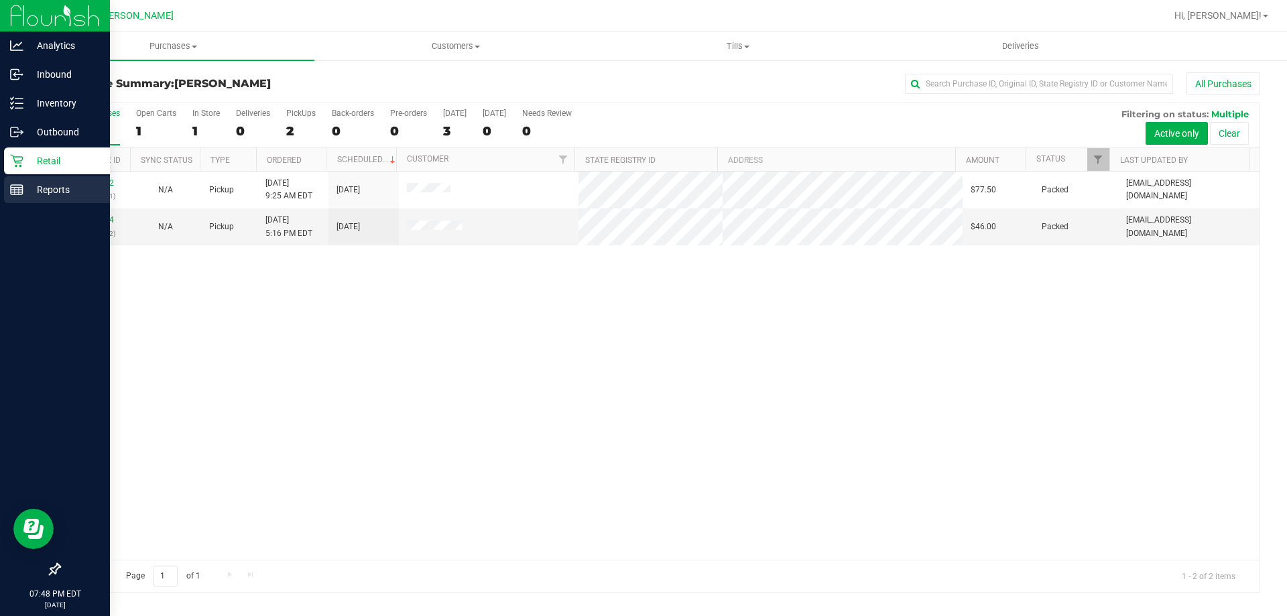
click at [47, 189] on p "Reports" at bounding box center [63, 190] width 80 height 16
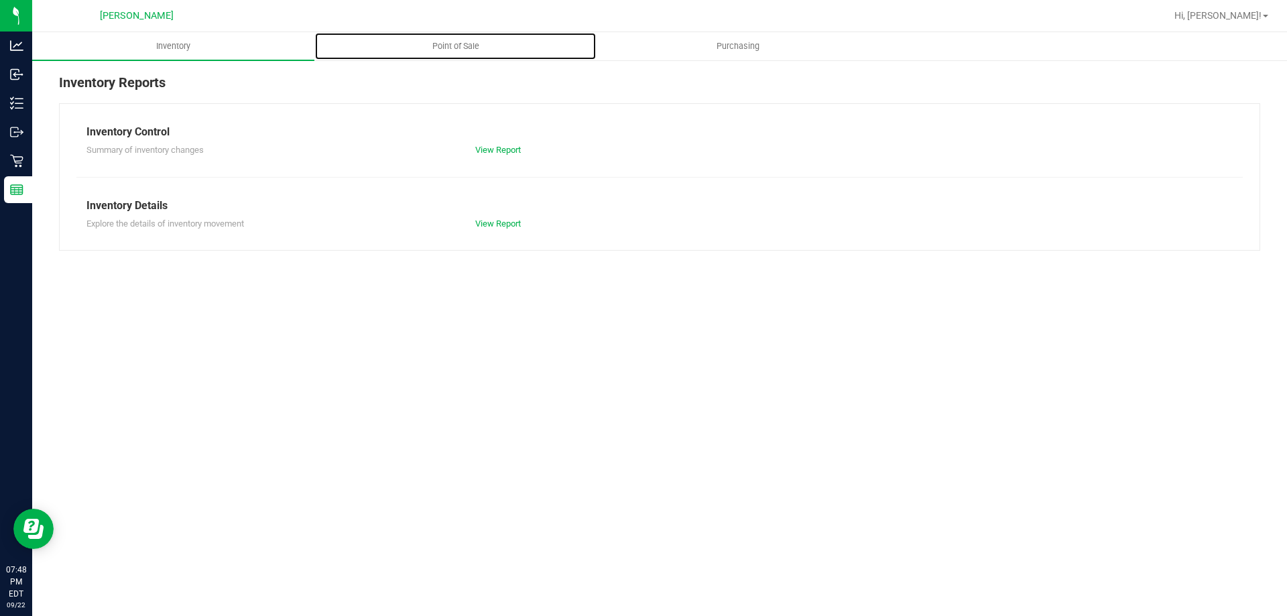
click at [468, 44] on span "Point of Sale" at bounding box center [455, 46] width 83 height 12
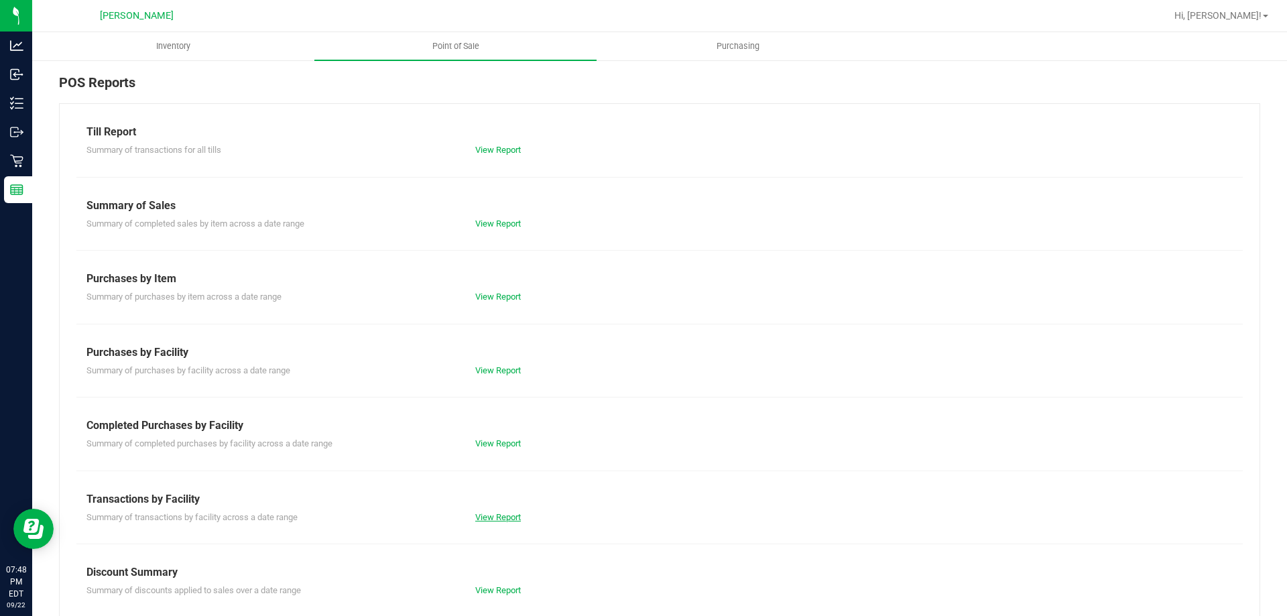
click at [500, 516] on link "View Report" at bounding box center [498, 517] width 46 height 10
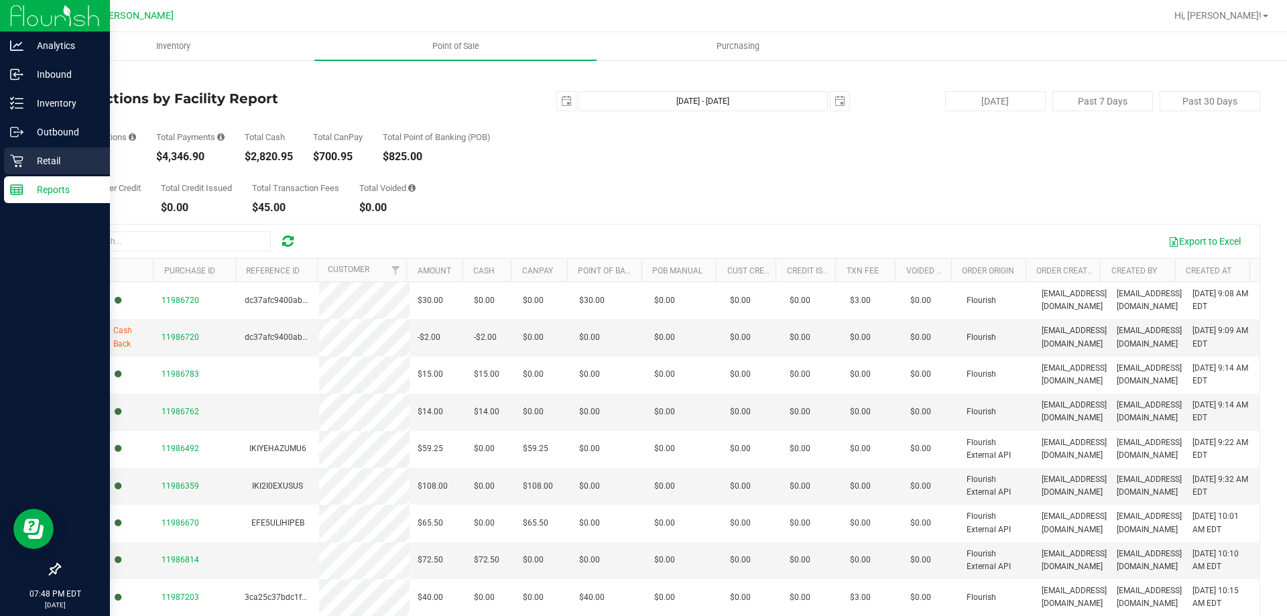
click at [55, 152] on div "Retail" at bounding box center [57, 160] width 106 height 27
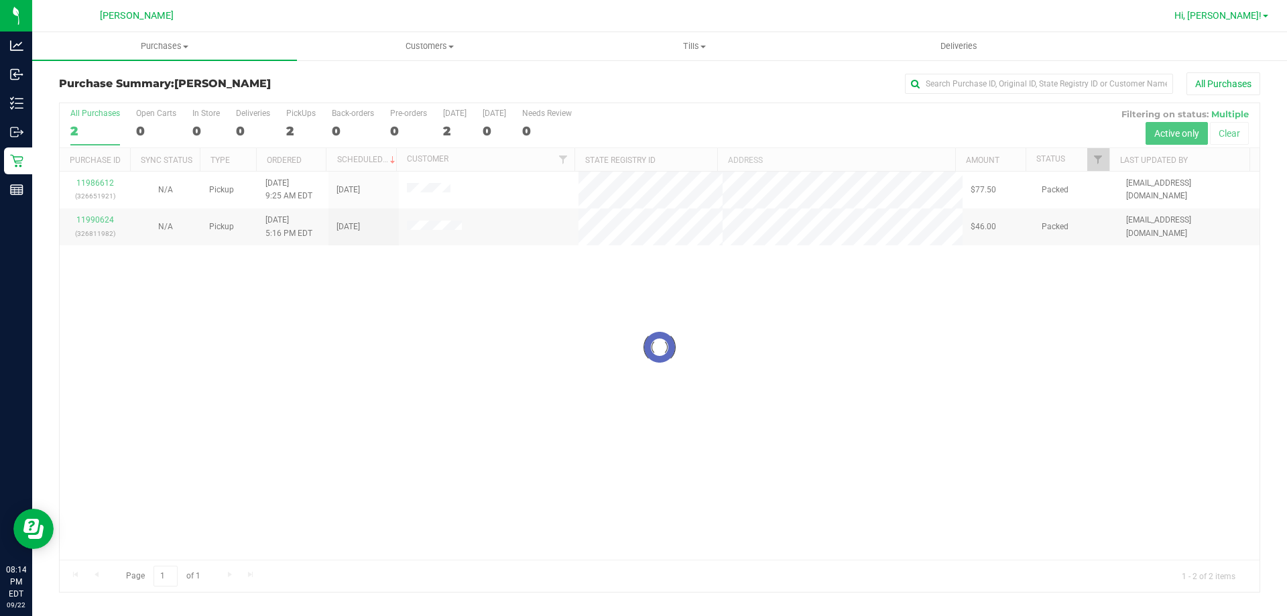
click at [1246, 15] on span "Hi, [PERSON_NAME]!" at bounding box center [1217, 15] width 87 height 11
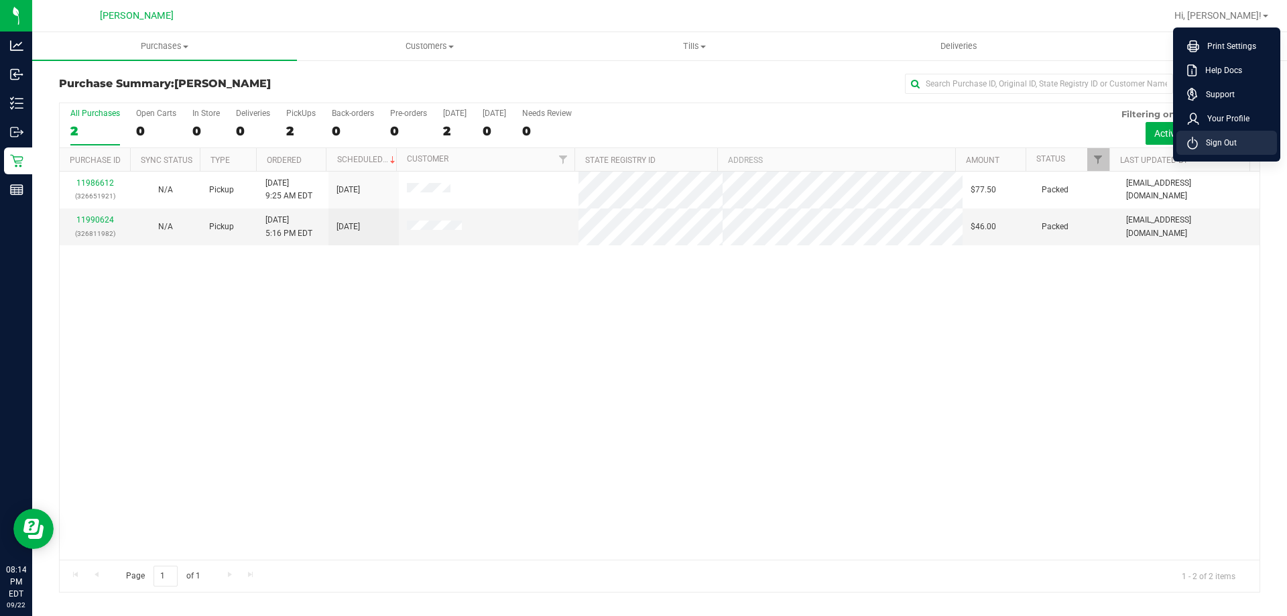
click at [1224, 137] on span "Sign Out" at bounding box center [1217, 142] width 39 height 13
